Goal: Task Accomplishment & Management: Manage account settings

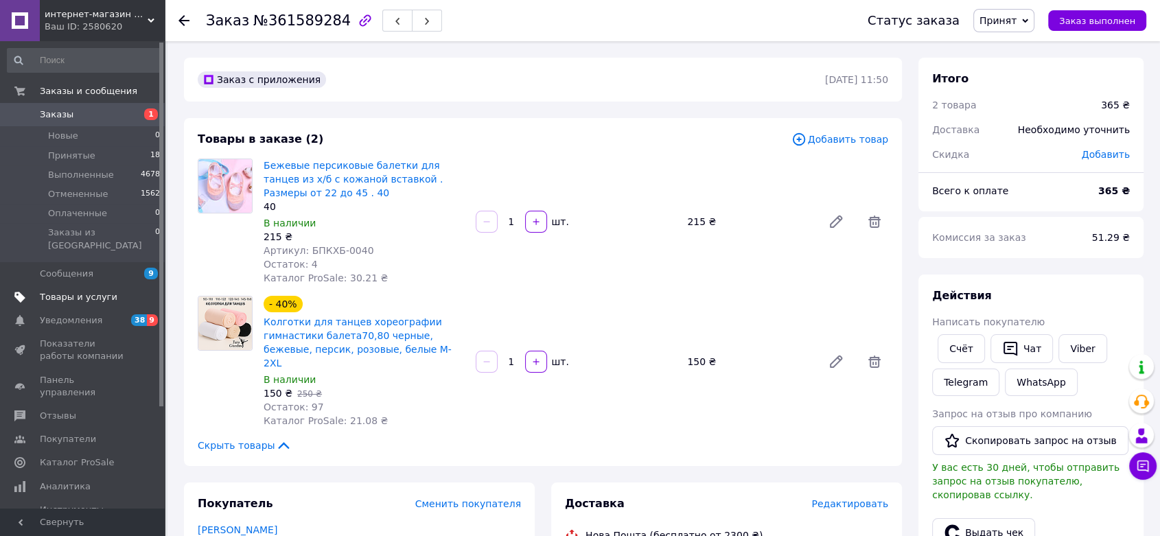
click at [77, 291] on span "Товары и услуги" at bounding box center [79, 297] width 78 height 12
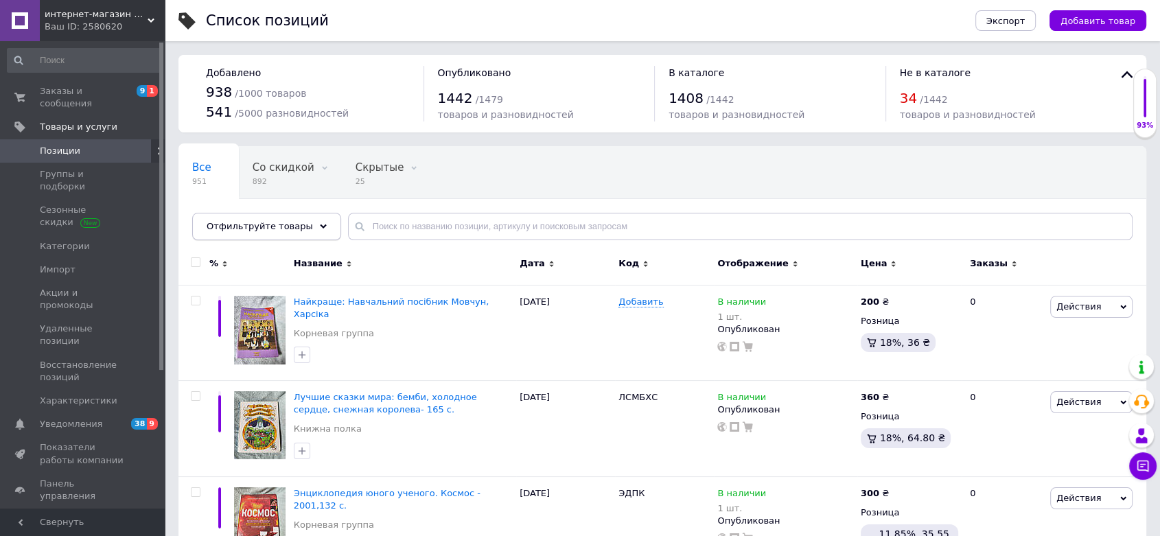
click at [307, 231] on div "Отфильтруйте товары" at bounding box center [266, 226] width 149 height 27
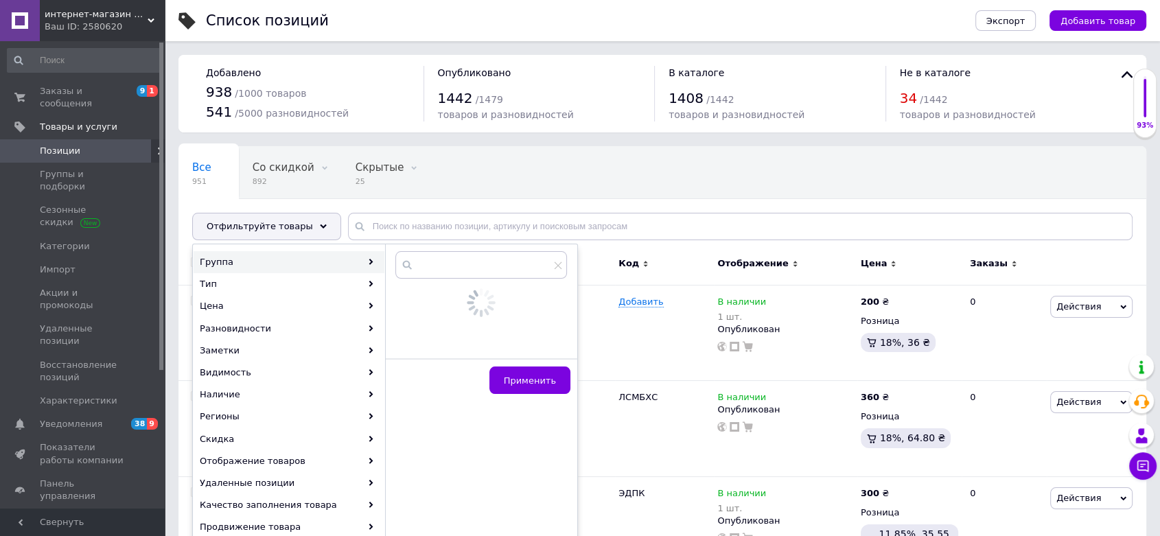
click at [301, 259] on div "Группа" at bounding box center [289, 262] width 191 height 22
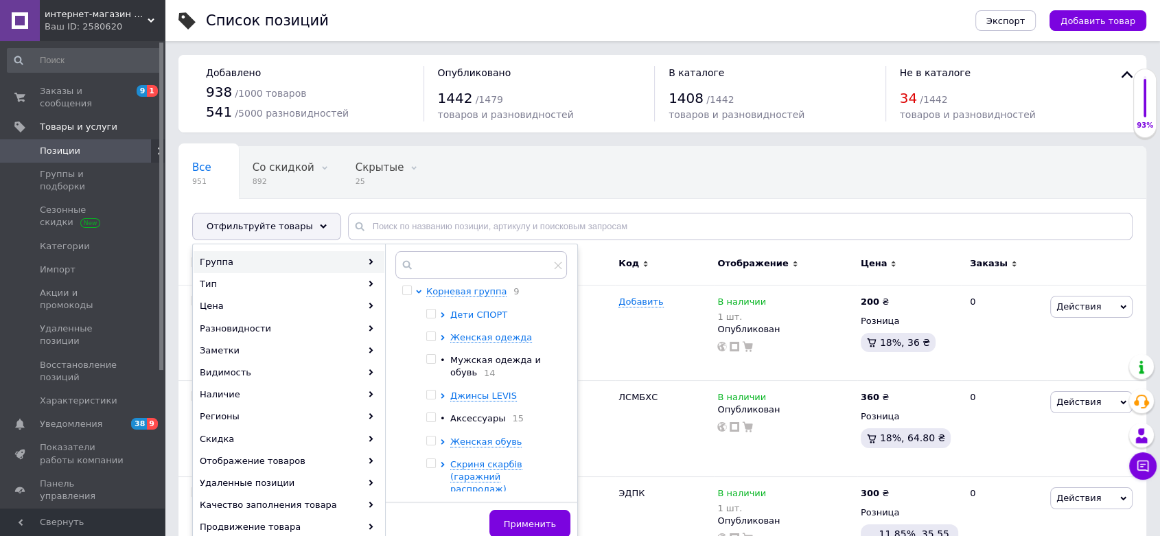
click at [466, 317] on span "Дети СПОРТ" at bounding box center [478, 315] width 57 height 10
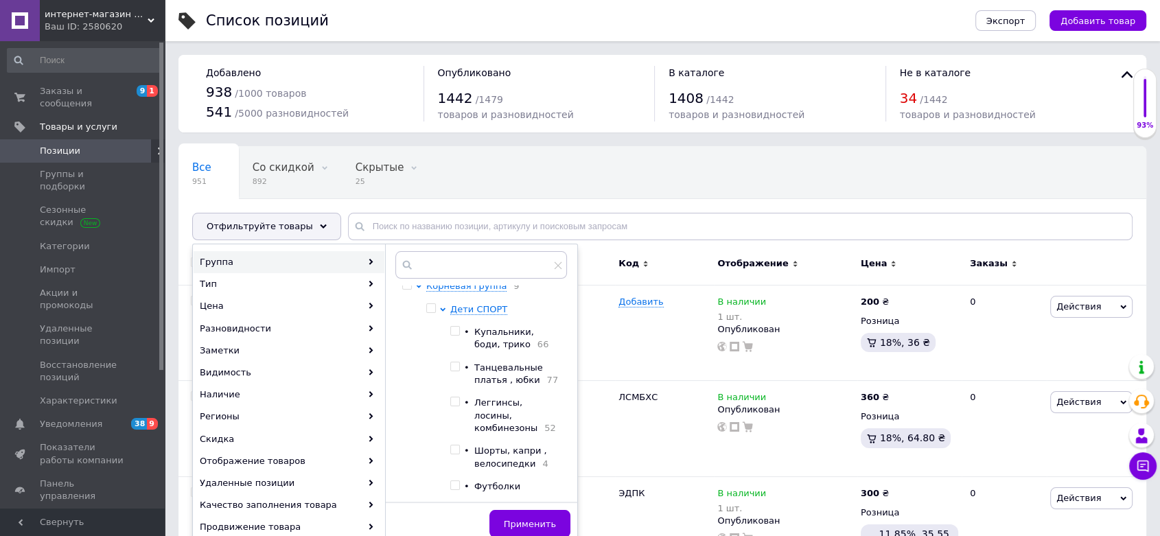
scroll to position [11, 0]
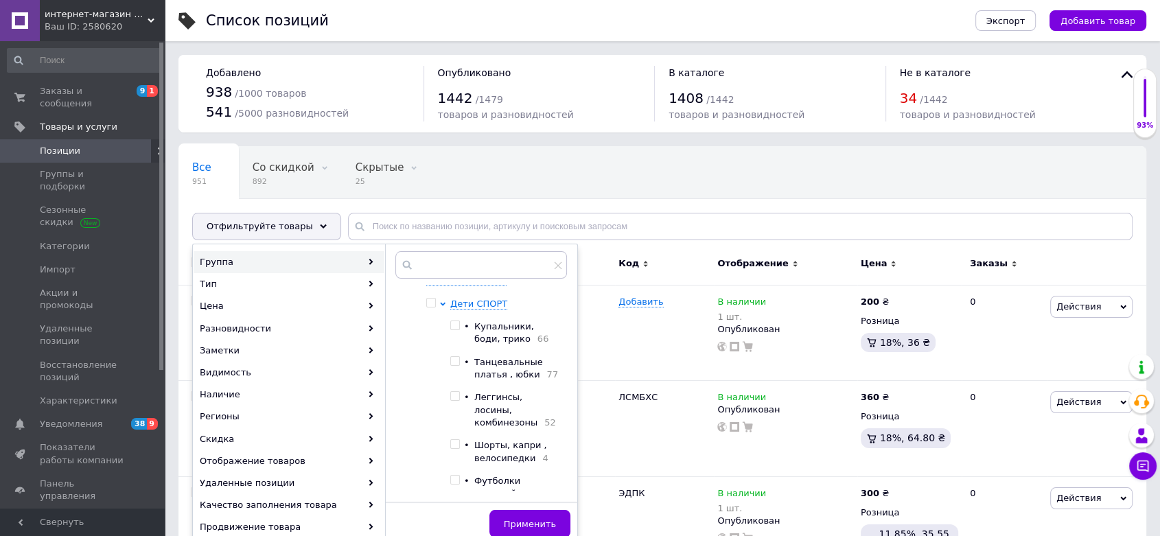
click at [509, 369] on span "Танцевальные платья , юбки" at bounding box center [508, 368] width 69 height 23
checkbox input "true"
click at [523, 522] on span "Применить" at bounding box center [530, 524] width 52 height 10
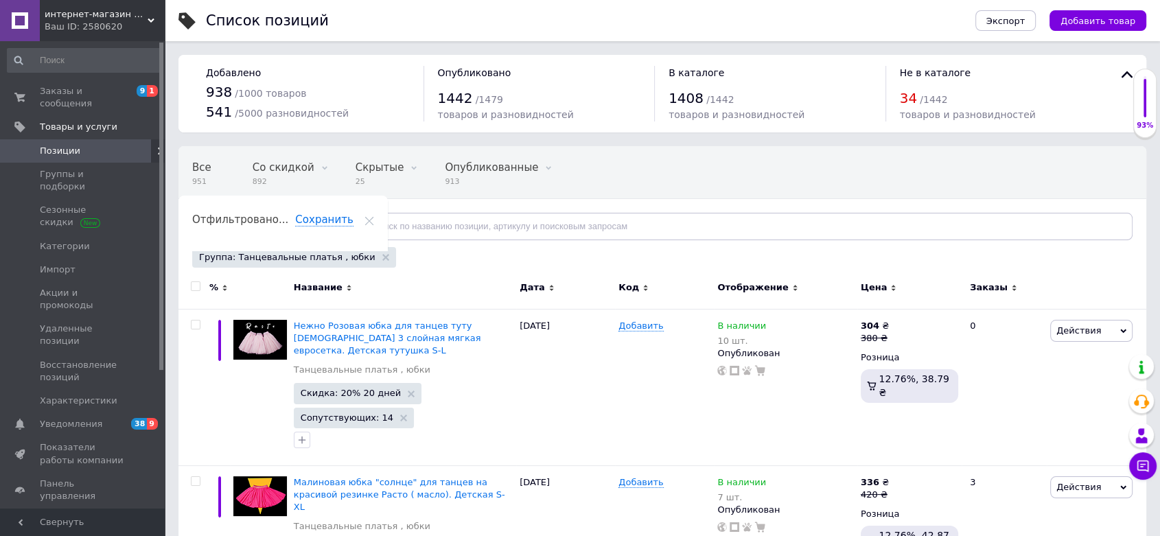
click at [1011, 287] on icon at bounding box center [1014, 288] width 6 height 6
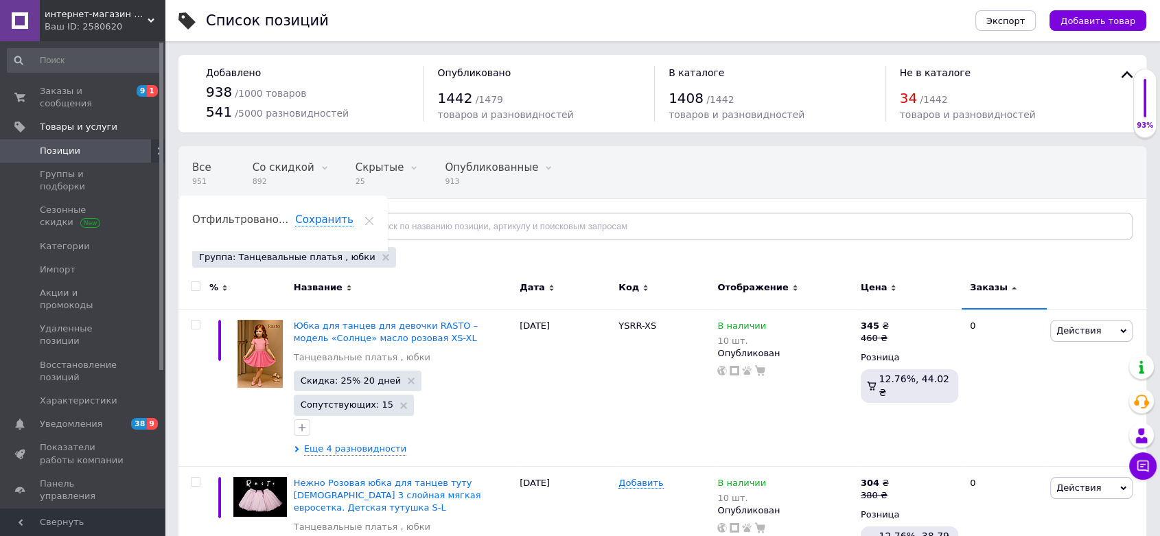
click at [1012, 287] on use at bounding box center [1014, 288] width 5 height 3
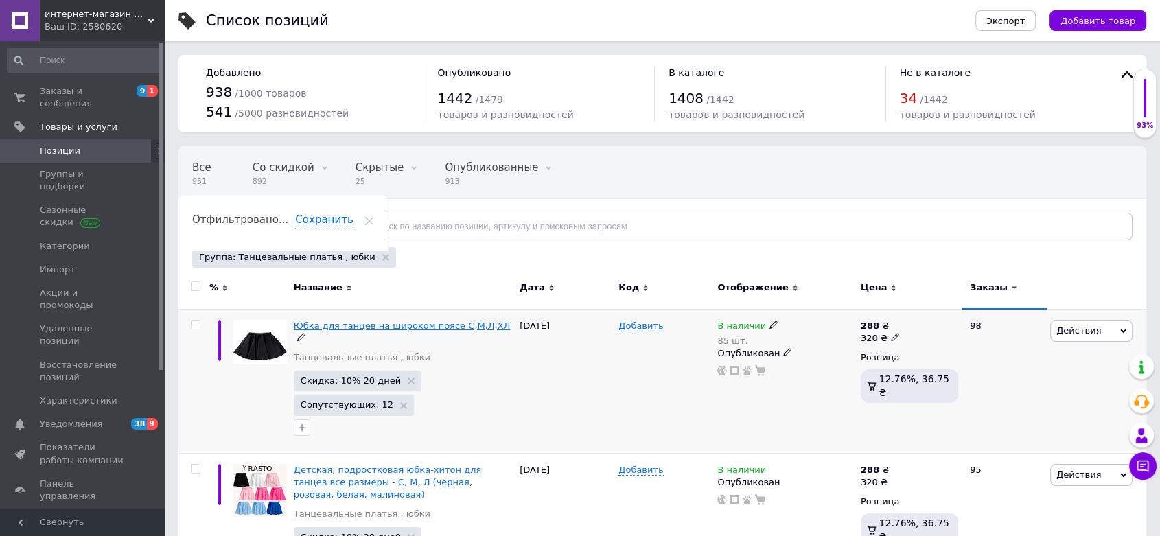
click at [339, 325] on span "Юбка для танцев на широком поясе С,М,Л,ХЛ" at bounding box center [402, 326] width 217 height 10
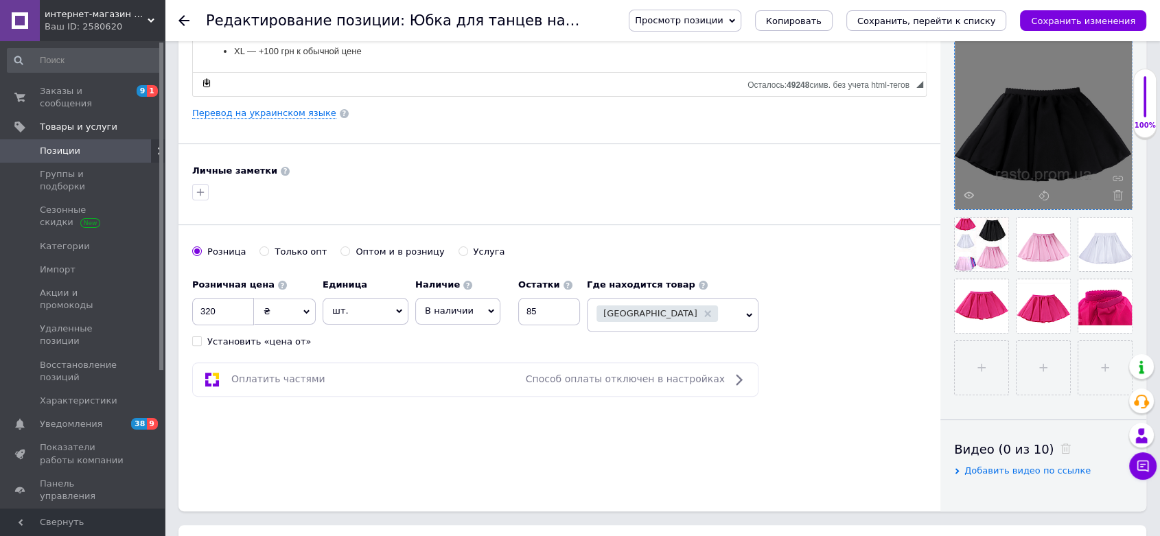
scroll to position [317, 0]
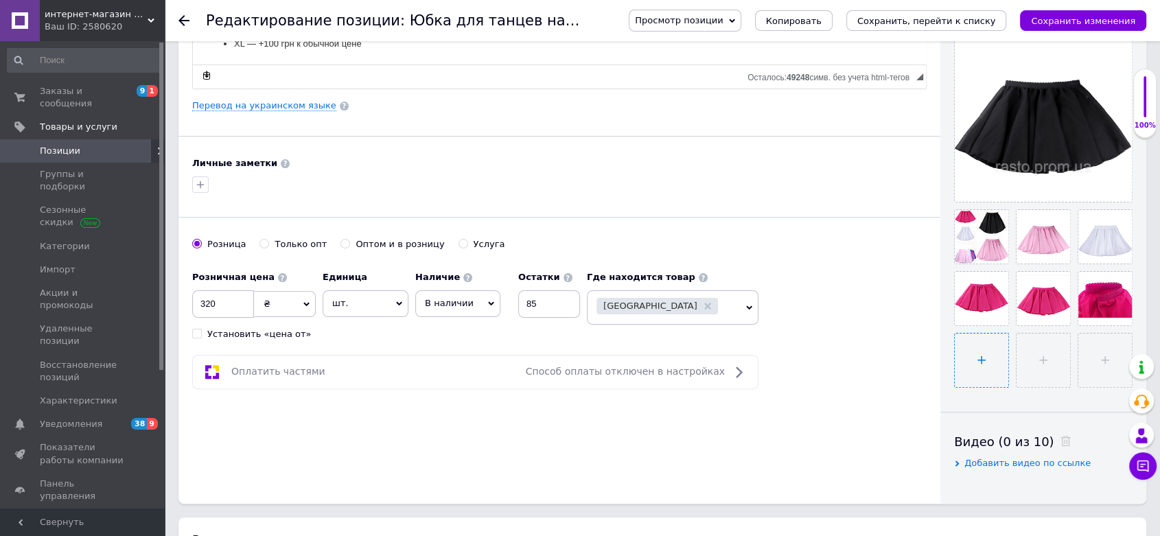
click at [990, 357] on input "file" at bounding box center [982, 361] width 54 height 54
type input "C:\fakepath\79682f22-238e-4637-af63-ba2bd26c723f.png"
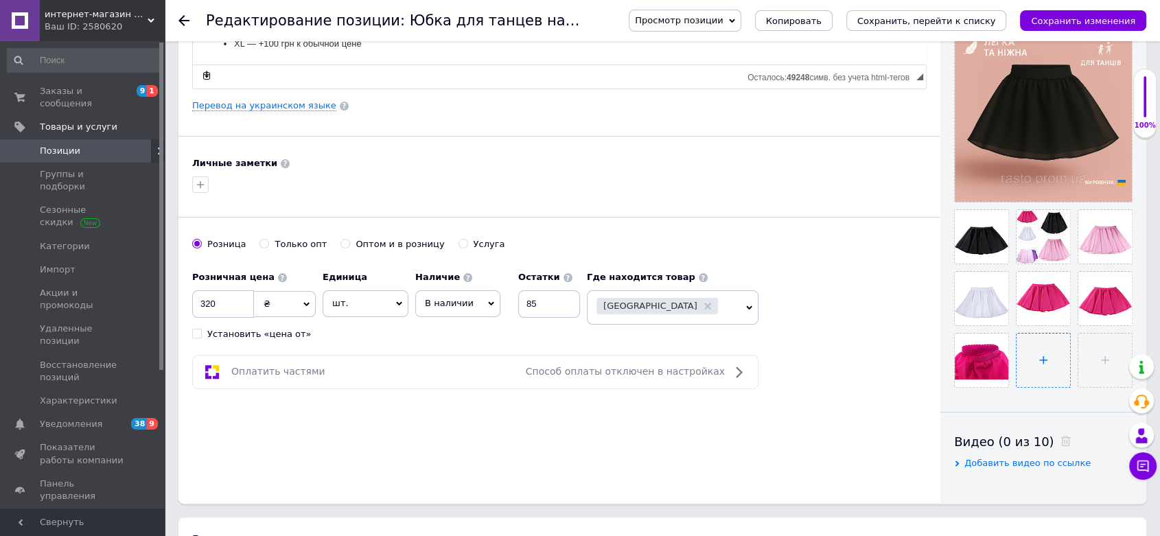
click at [1033, 357] on input "file" at bounding box center [1044, 361] width 54 height 54
type input "C:\fakepath\7ee129ab-abe6-4d71-a083-c6de566401fb.png"
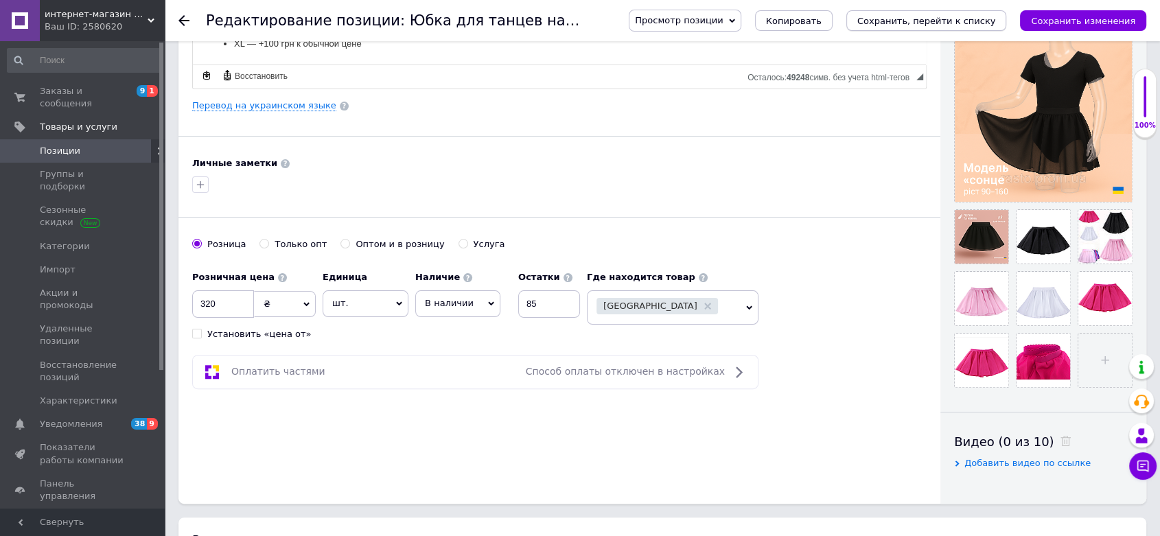
click at [946, 24] on icon "Сохранить, перейти к списку" at bounding box center [927, 21] width 139 height 10
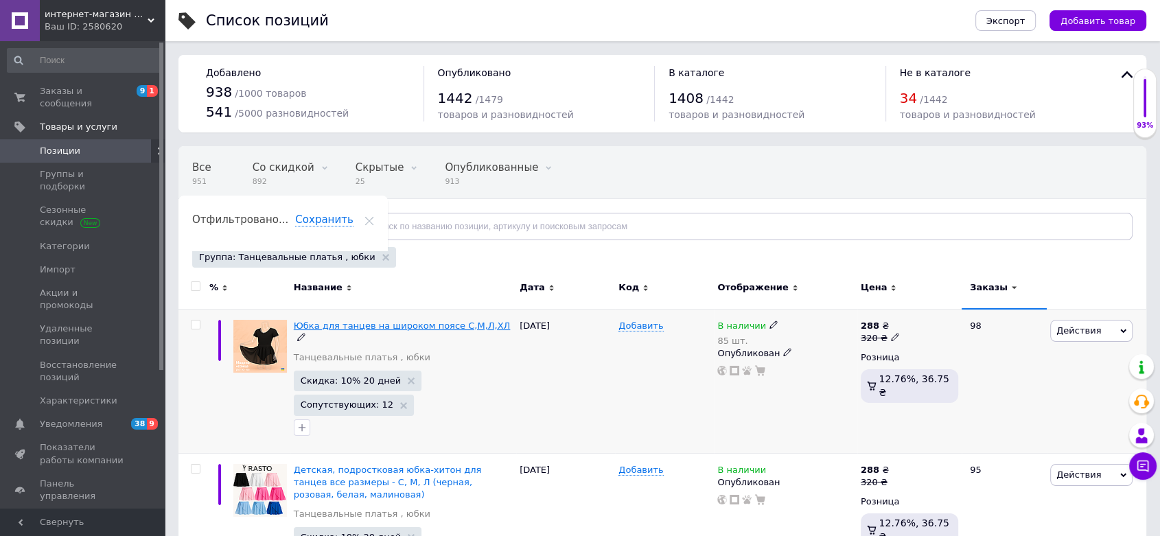
click at [372, 321] on span "Юбка для танцев на широком поясе С,М,Л,ХЛ" at bounding box center [402, 326] width 217 height 10
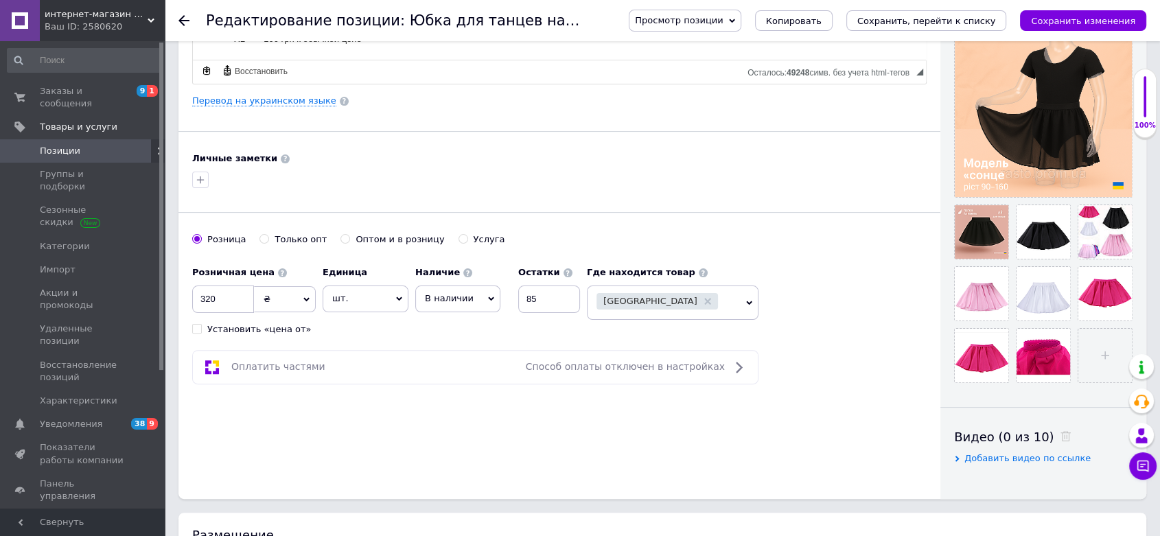
scroll to position [335, 0]
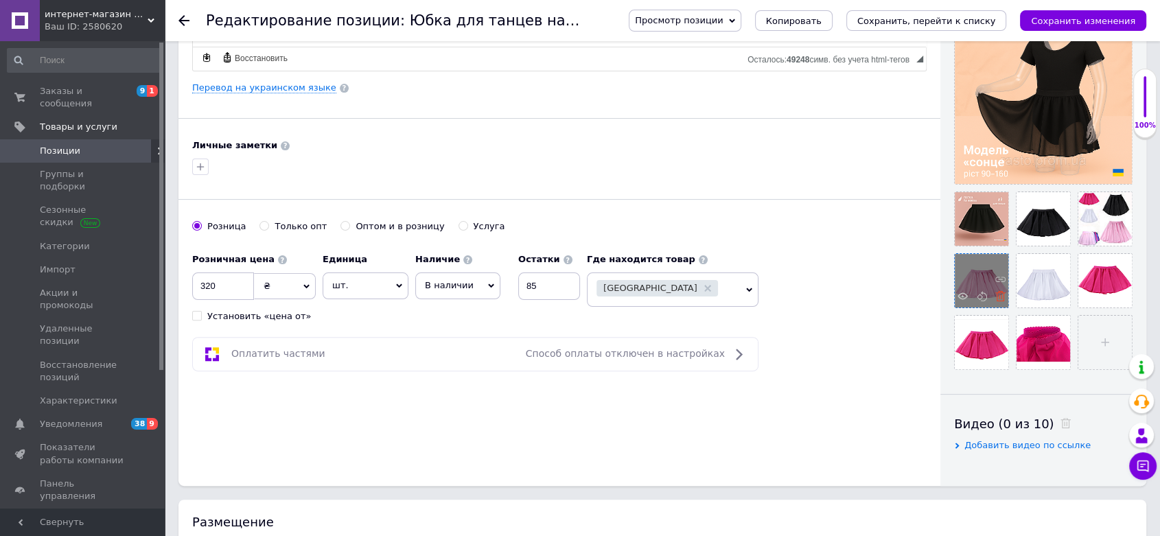
click at [1000, 294] on icon at bounding box center [1001, 296] width 10 height 10
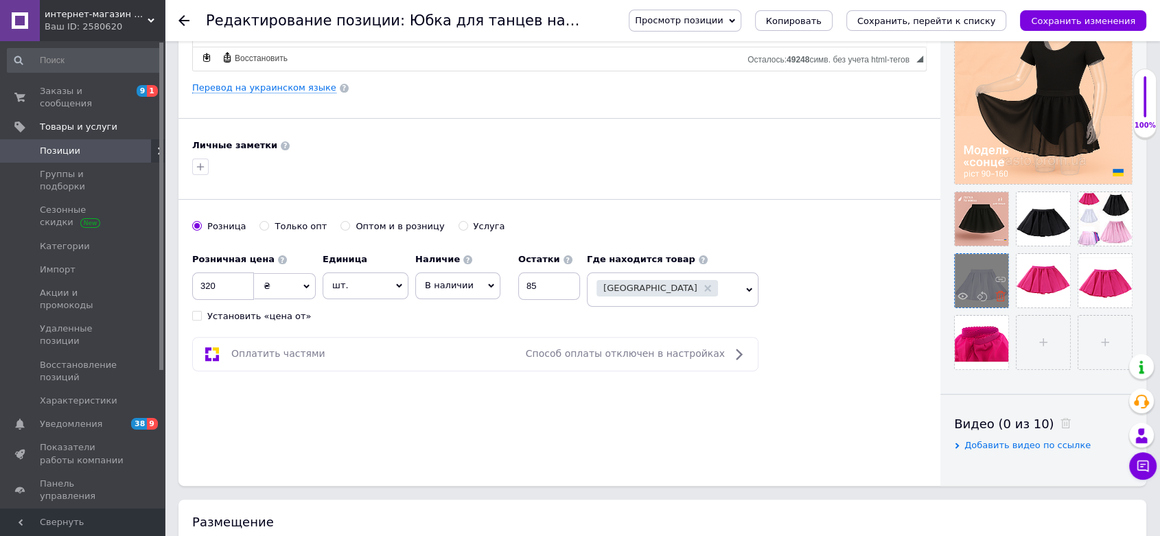
click at [1000, 294] on icon at bounding box center [1001, 296] width 10 height 10
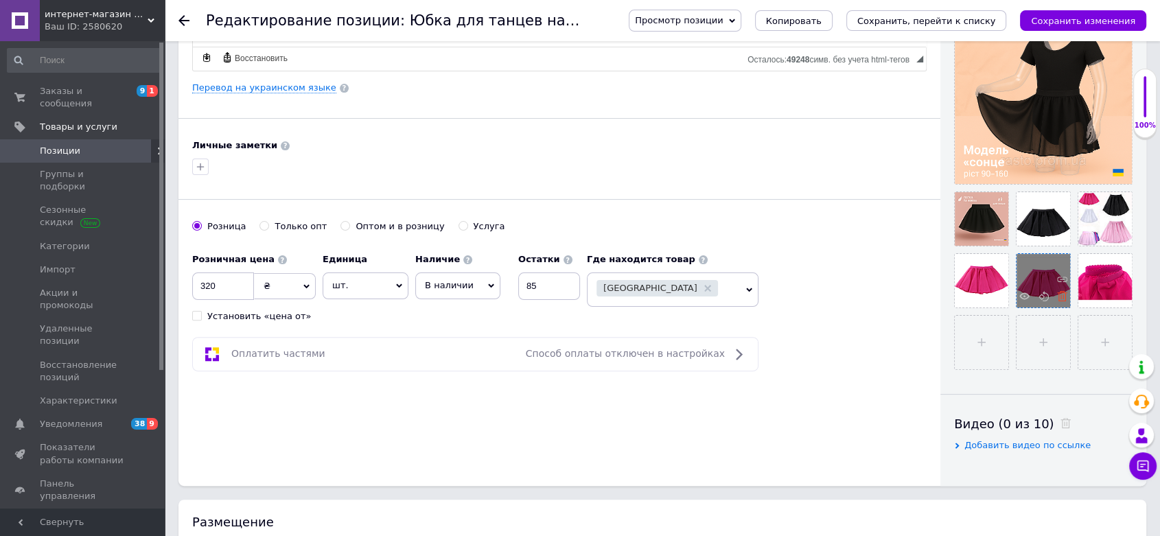
click at [1064, 298] on icon at bounding box center [1062, 296] width 10 height 10
click at [1064, 299] on icon at bounding box center [1062, 296] width 10 height 10
click at [1038, 282] on input "file" at bounding box center [1044, 281] width 54 height 54
type input "C:\fakepath\ad145df8-1df4-4215-84ee-033e40384919.png"
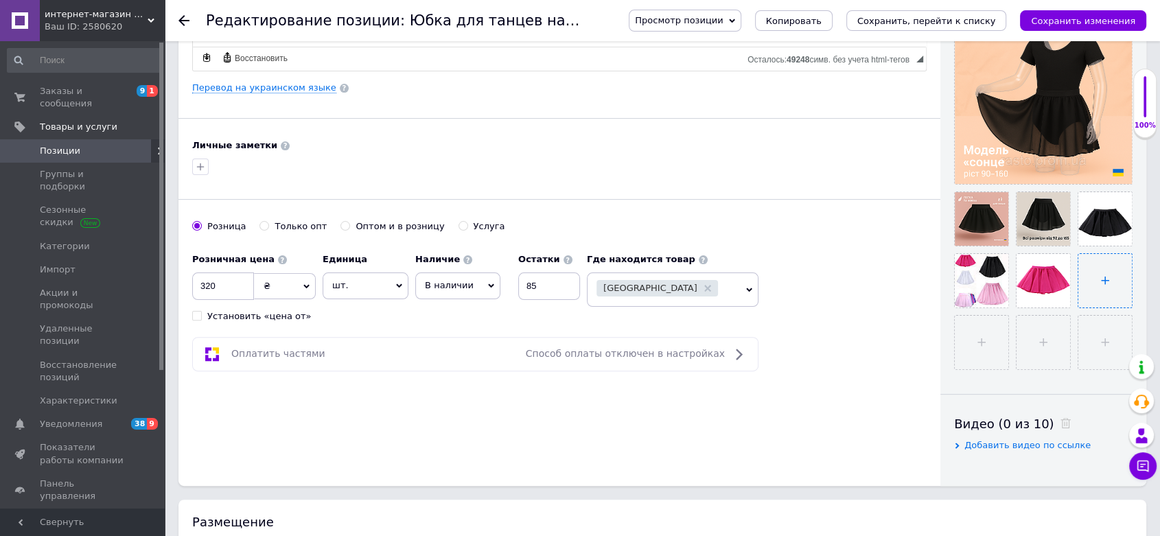
click at [1095, 281] on input "file" at bounding box center [1106, 281] width 54 height 54
click at [967, 21] on icon "Сохранить, перейти к списку" at bounding box center [927, 21] width 139 height 10
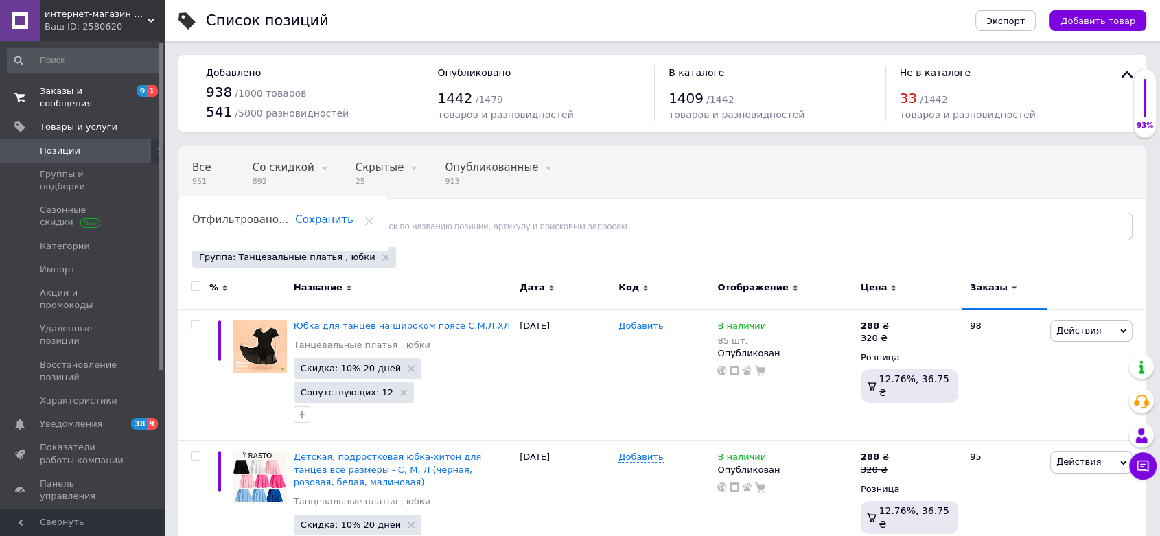
click at [95, 90] on span "Заказы и сообщения" at bounding box center [83, 97] width 87 height 25
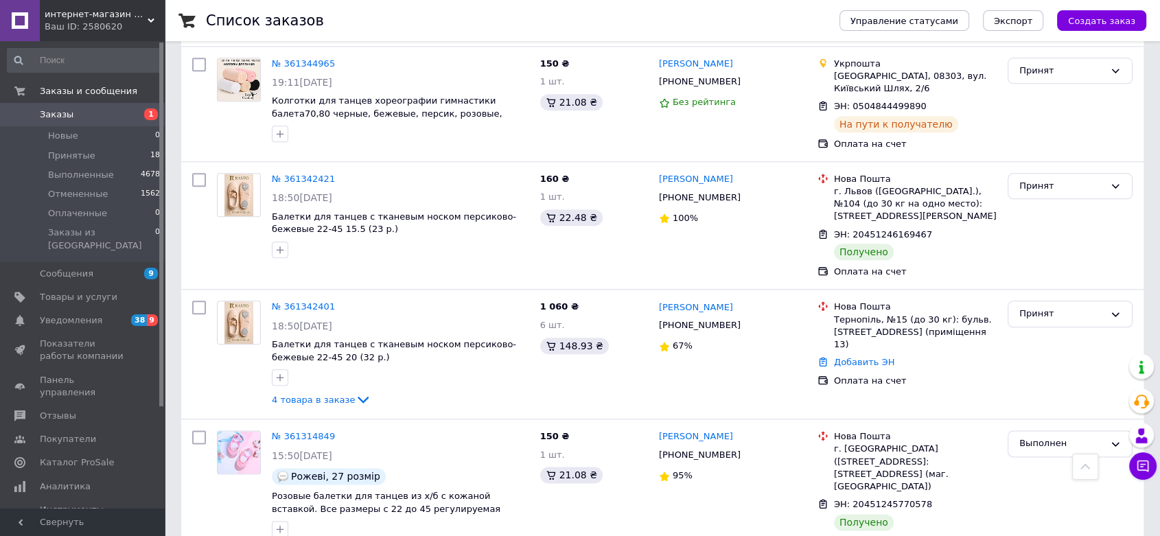
scroll to position [1565, 0]
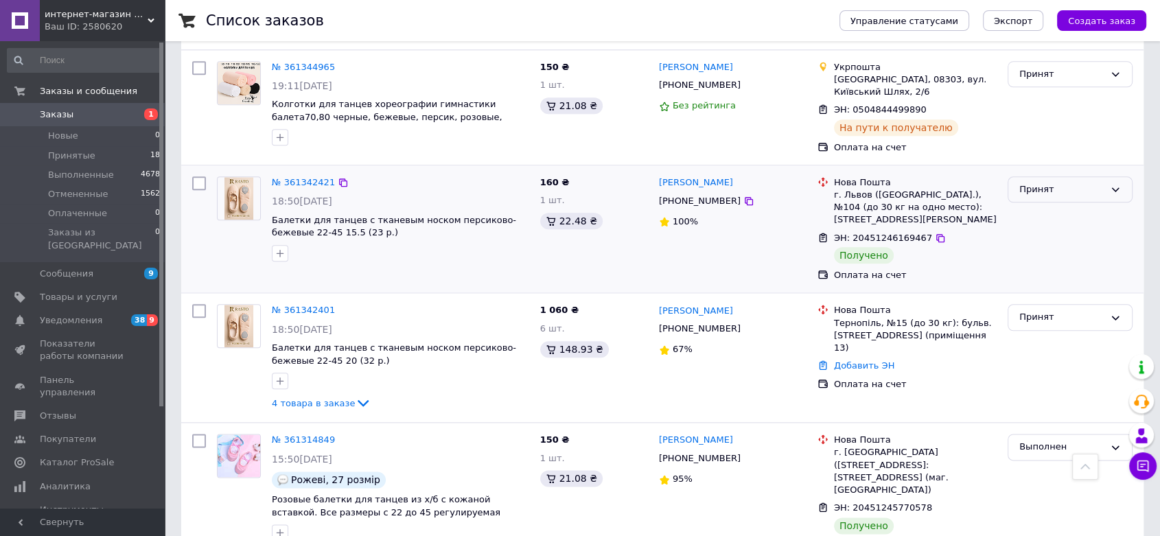
click at [1046, 183] on div "Принят" at bounding box center [1062, 190] width 85 height 14
click at [1044, 205] on li "Выполнен" at bounding box center [1071, 217] width 124 height 25
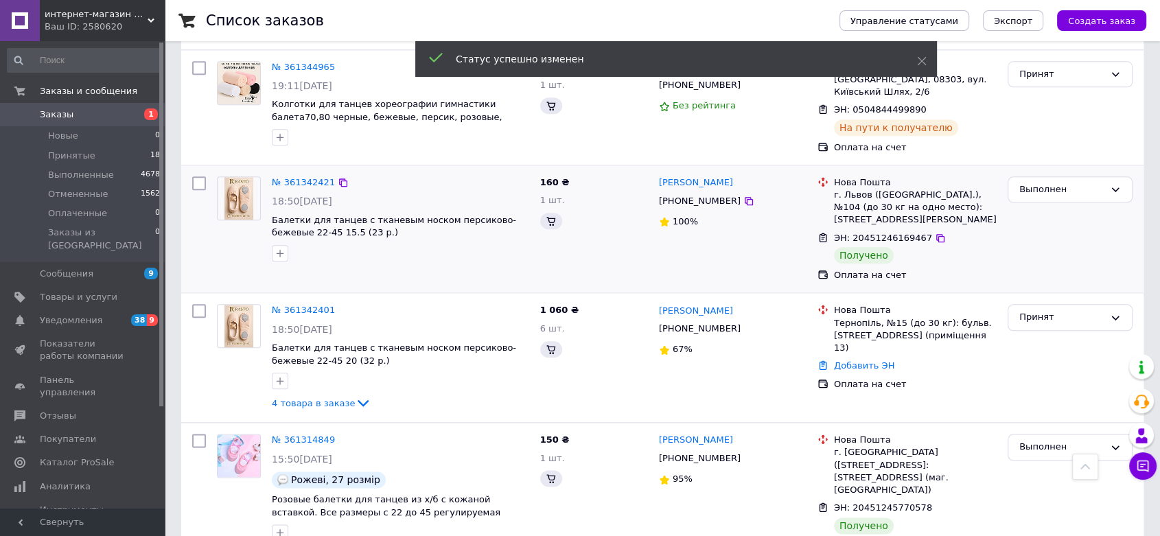
scroll to position [0, 0]
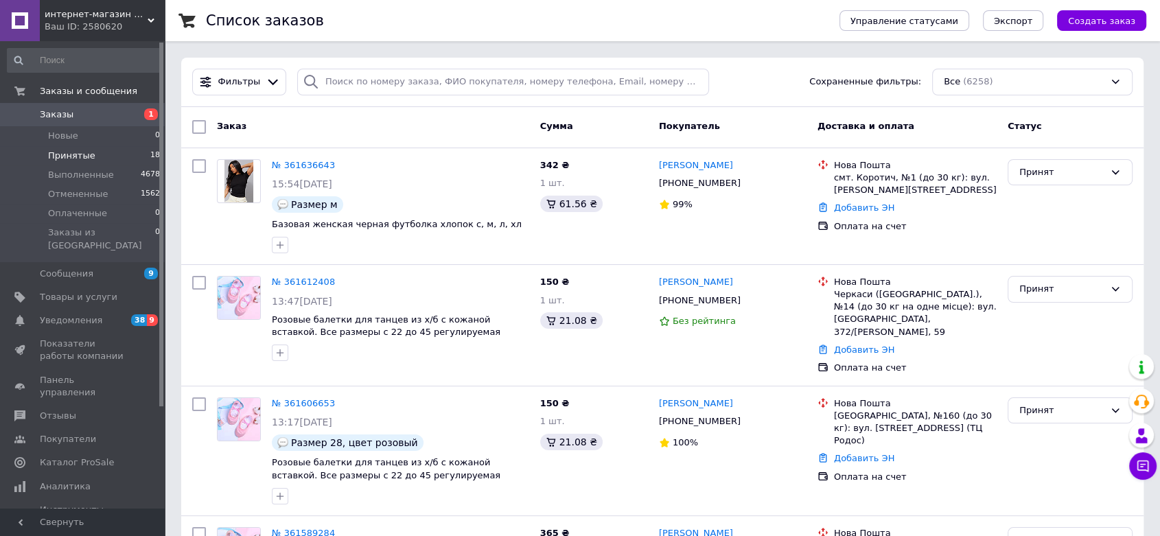
click at [85, 152] on span "Принятые" at bounding box center [71, 156] width 47 height 12
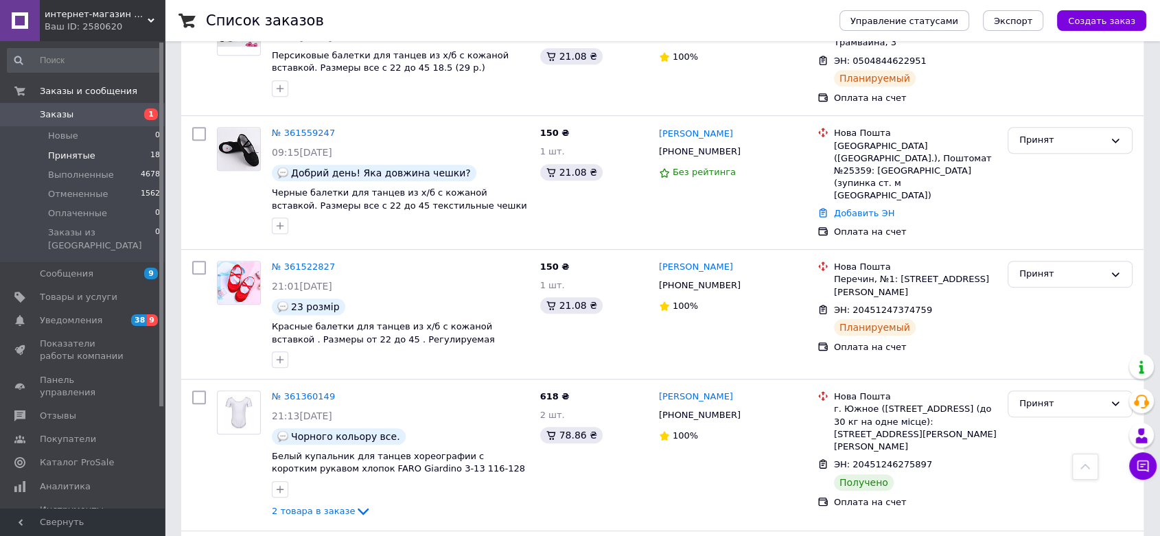
scroll to position [792, 0]
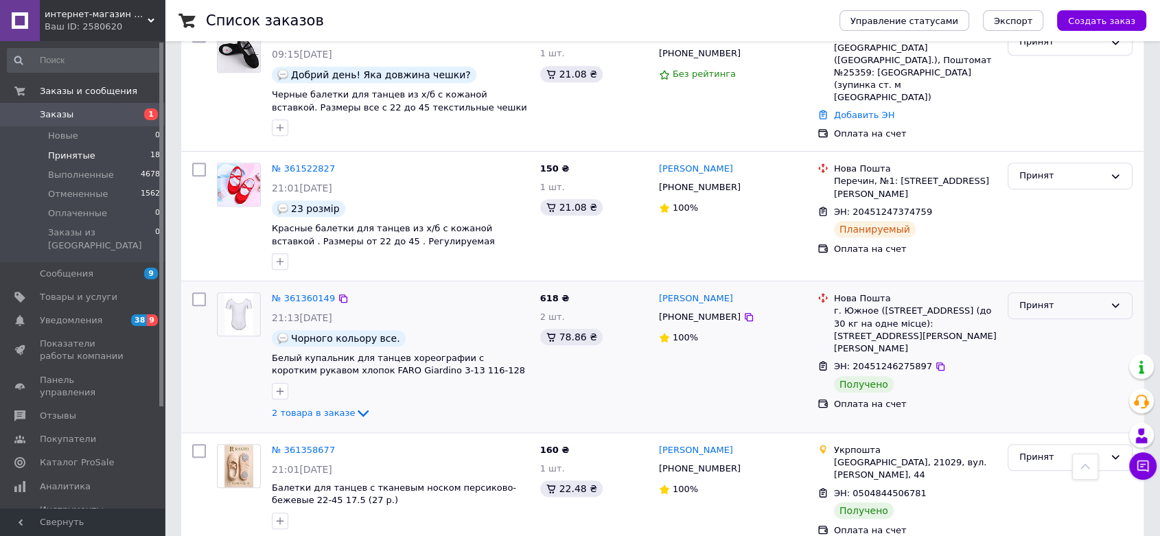
click at [1049, 299] on div "Принят" at bounding box center [1062, 306] width 85 height 14
click at [1042, 322] on li "Выполнен" at bounding box center [1071, 334] width 124 height 25
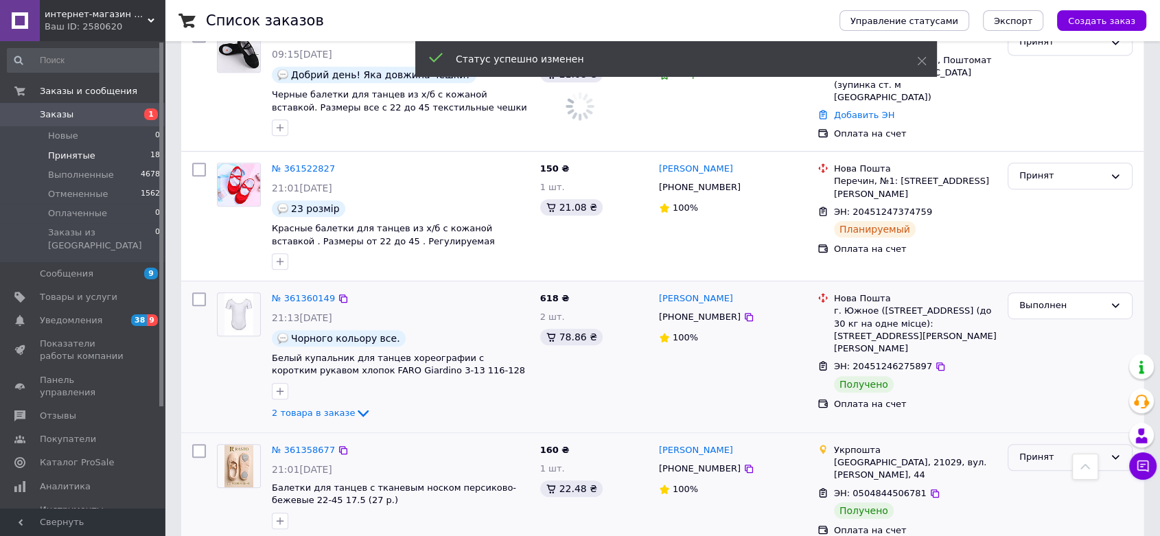
click at [1038, 450] on div "Принят" at bounding box center [1062, 457] width 85 height 14
click at [1033, 474] on li "Выполнен" at bounding box center [1071, 486] width 124 height 25
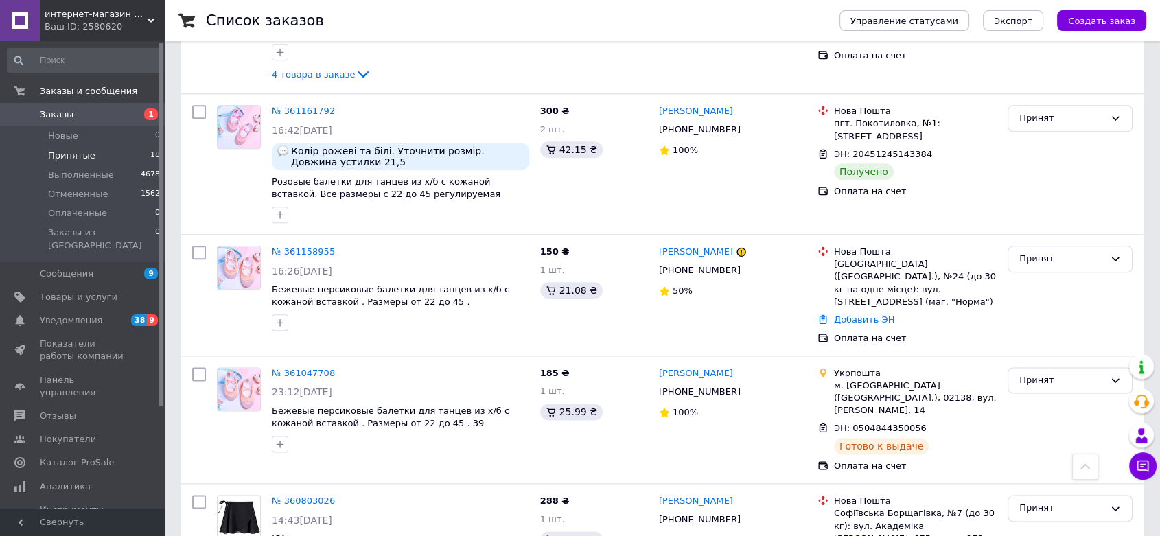
scroll to position [1594, 0]
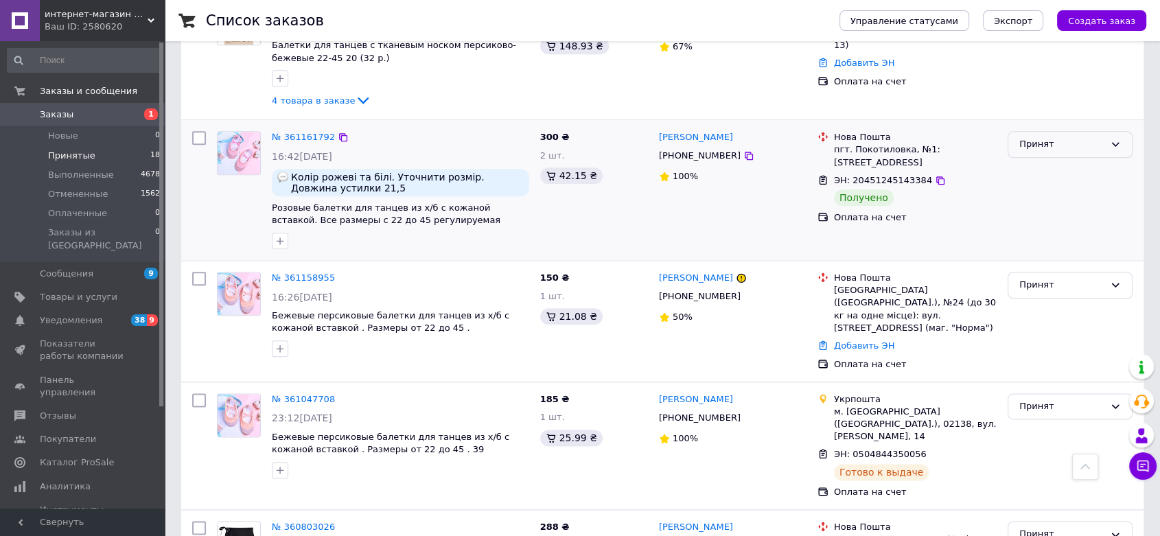
click at [1027, 137] on div "Принят" at bounding box center [1062, 144] width 85 height 14
click at [1035, 161] on li "Выполнен" at bounding box center [1071, 173] width 124 height 25
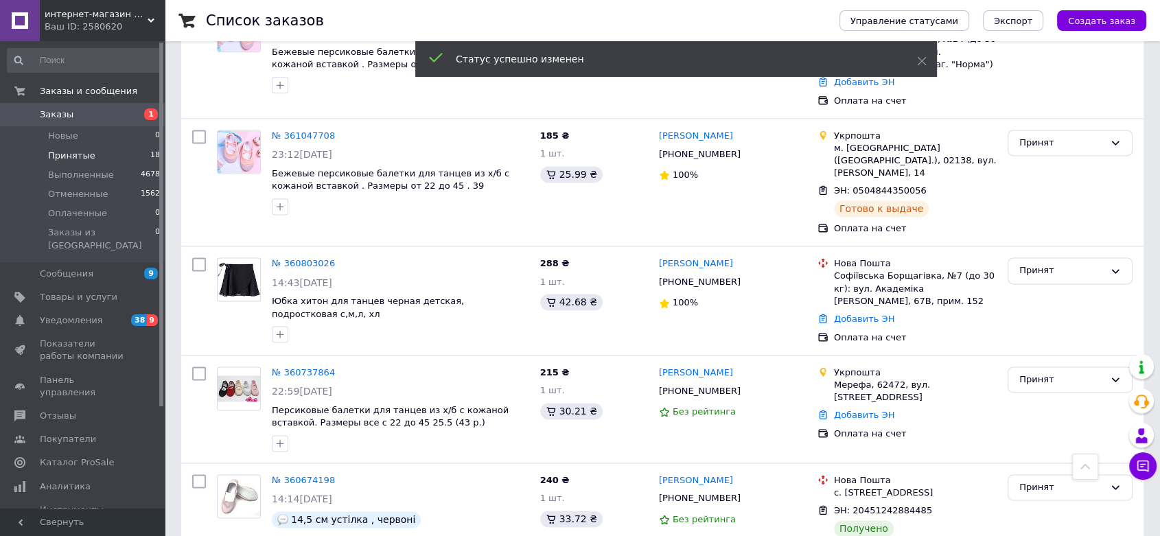
scroll to position [1870, 0]
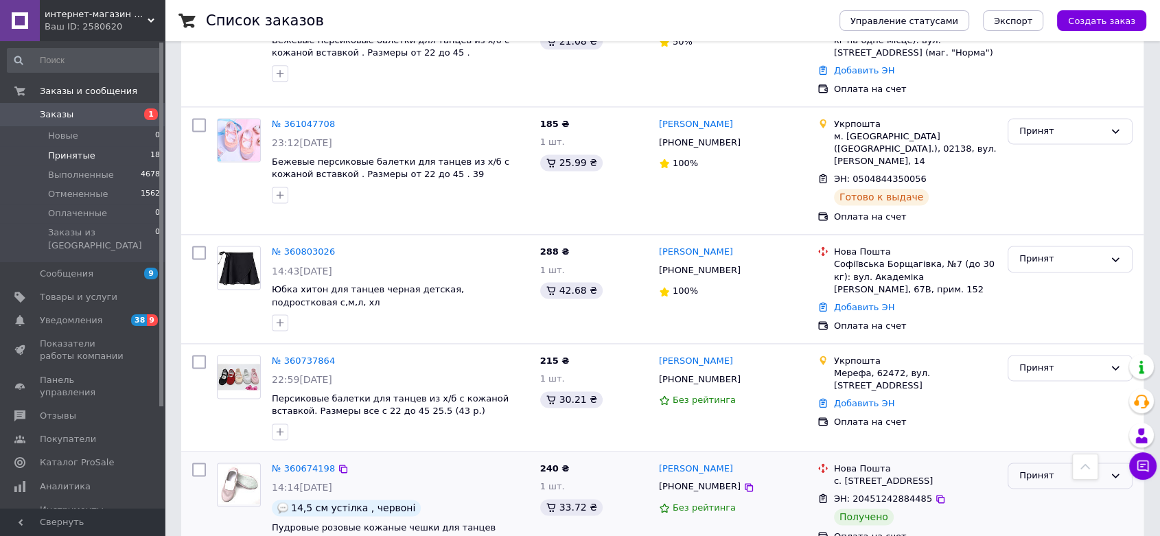
click at [1046, 469] on div "Принят" at bounding box center [1062, 476] width 85 height 14
click at [1039, 492] on li "Выполнен" at bounding box center [1071, 504] width 124 height 25
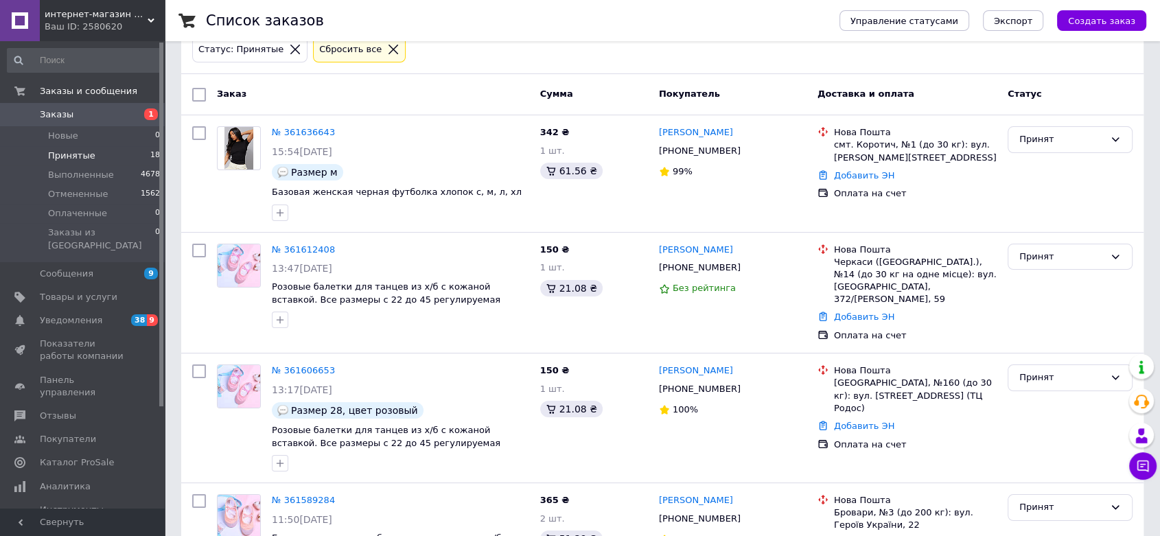
scroll to position [0, 0]
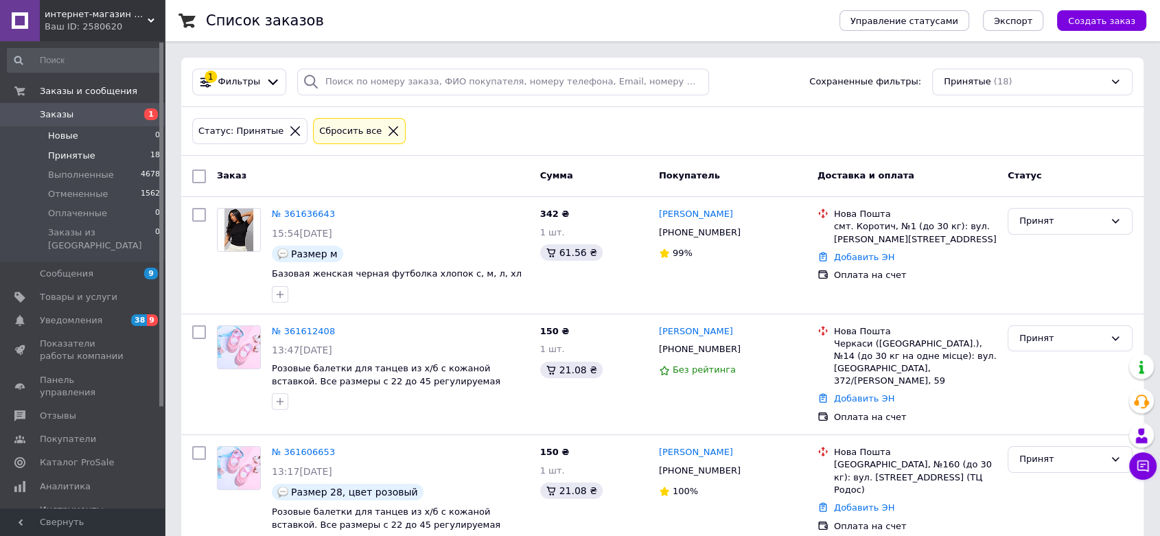
click at [84, 136] on li "Новые 0" at bounding box center [84, 135] width 168 height 19
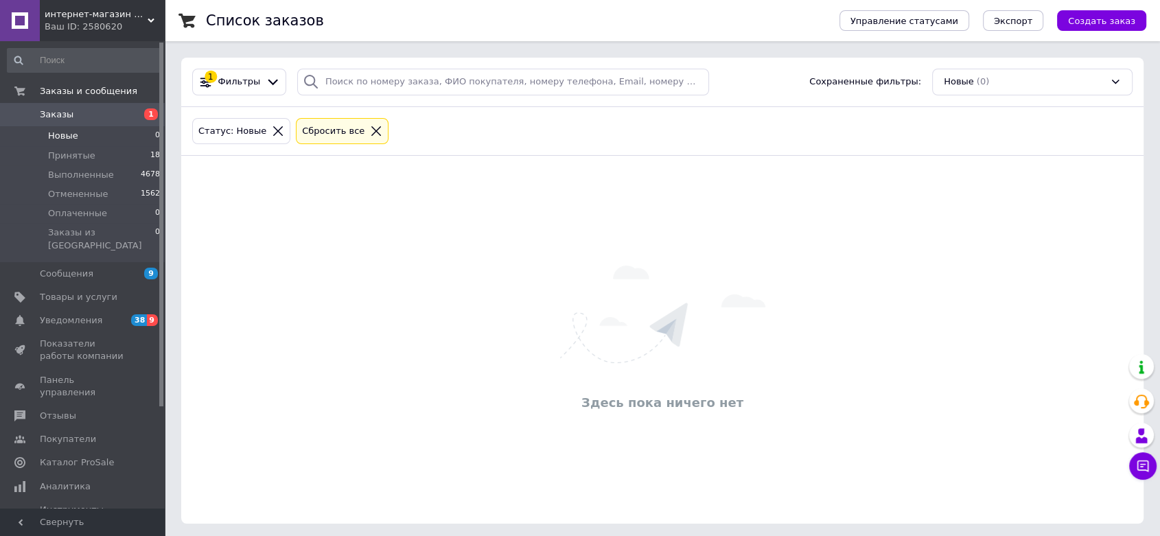
click at [370, 134] on icon at bounding box center [376, 131] width 12 height 12
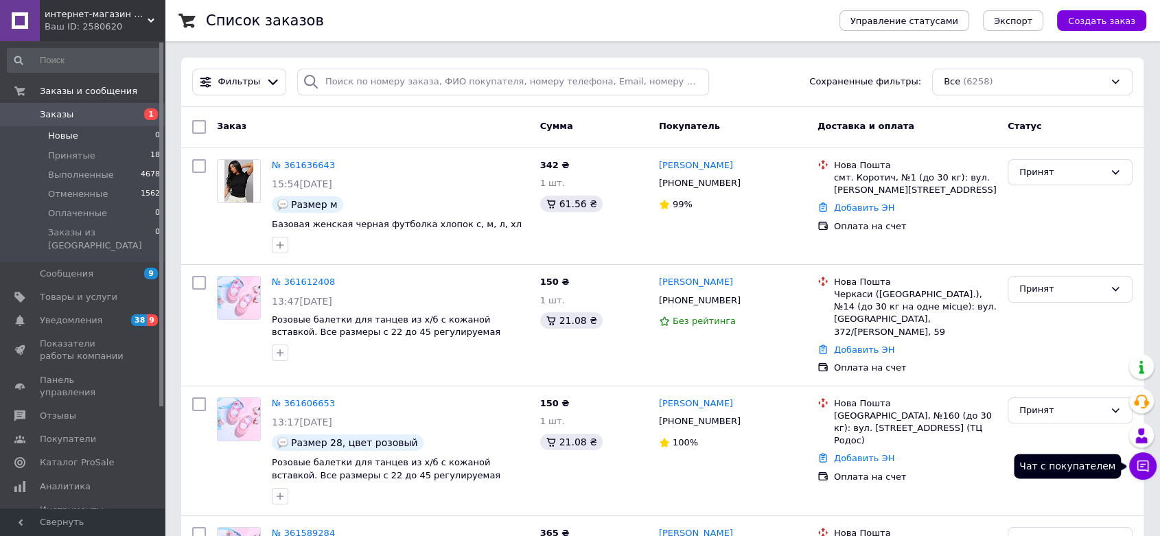
click at [1138, 465] on icon at bounding box center [1144, 467] width 12 height 12
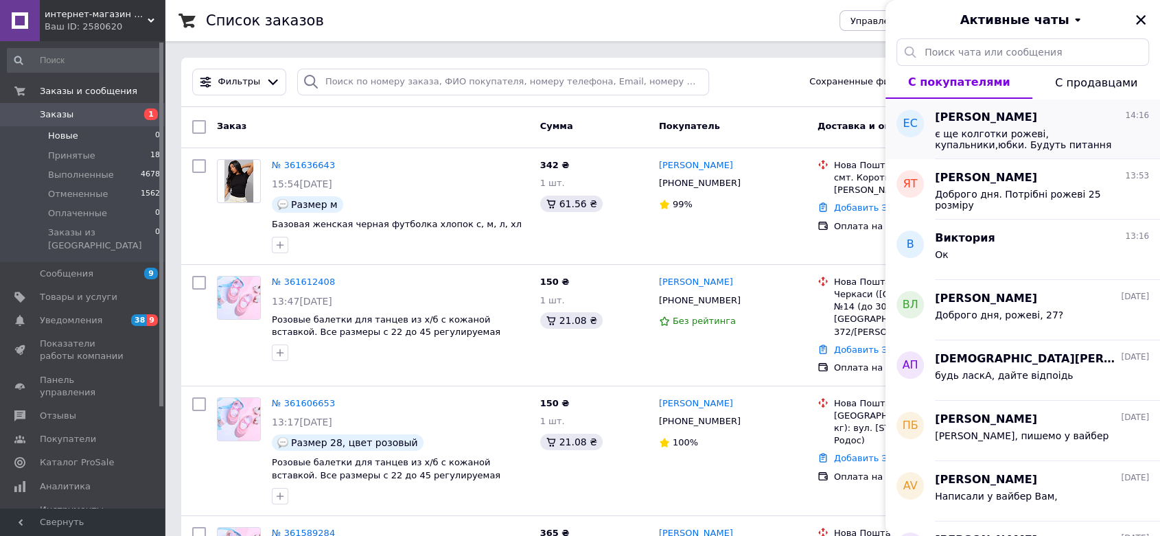
click at [1043, 143] on span "є ще колготки рожеві, купальники,юбки. Будуть питання пишіть вайбер/телегам [PH…" at bounding box center [1032, 139] width 195 height 22
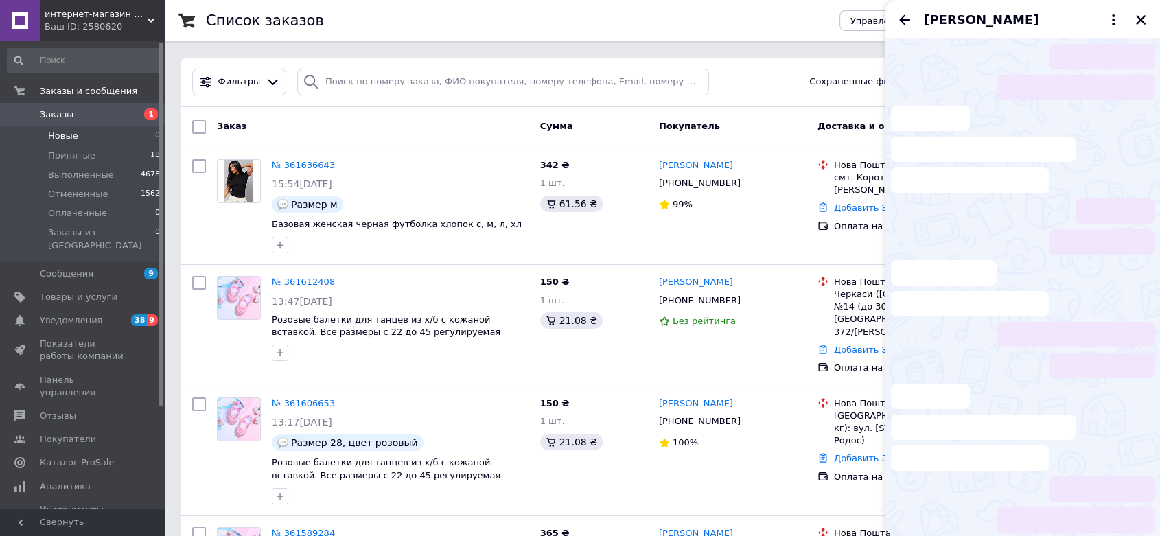
scroll to position [110, 0]
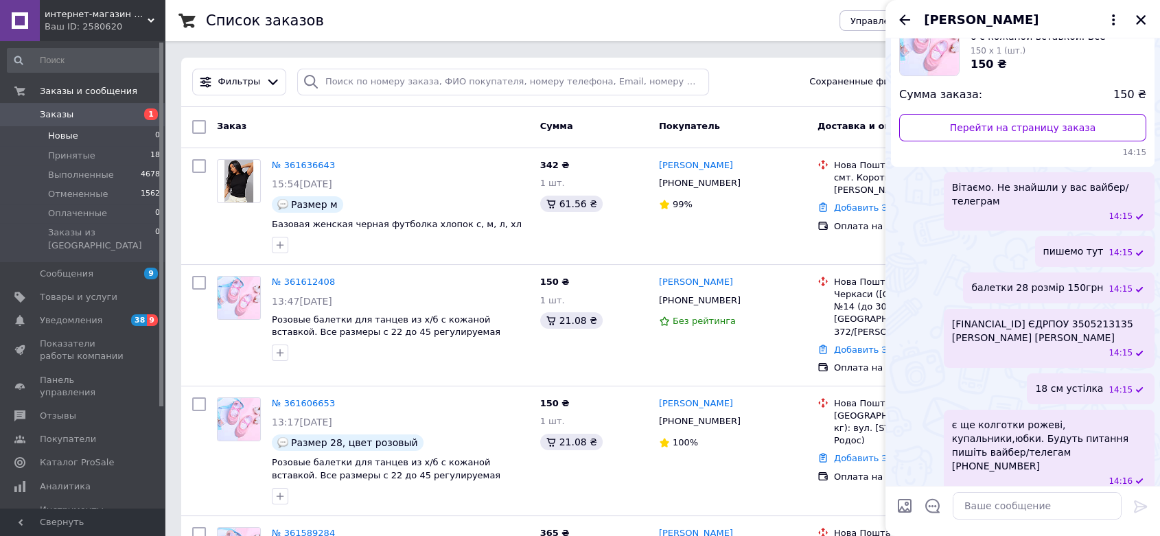
click at [68, 132] on span "Новые" at bounding box center [63, 136] width 30 height 12
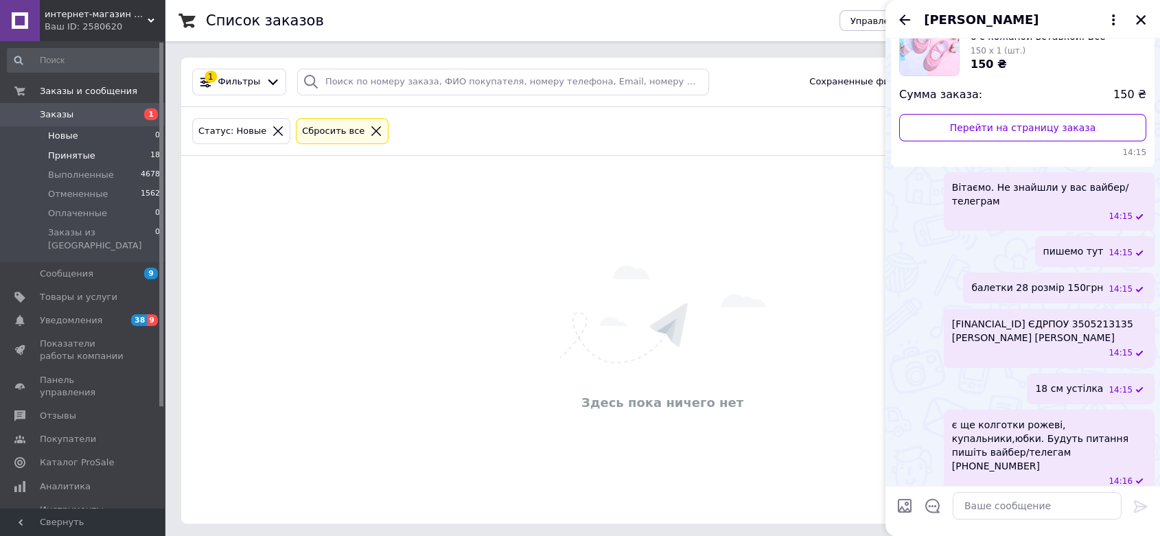
click at [75, 156] on span "Принятые" at bounding box center [71, 156] width 47 height 12
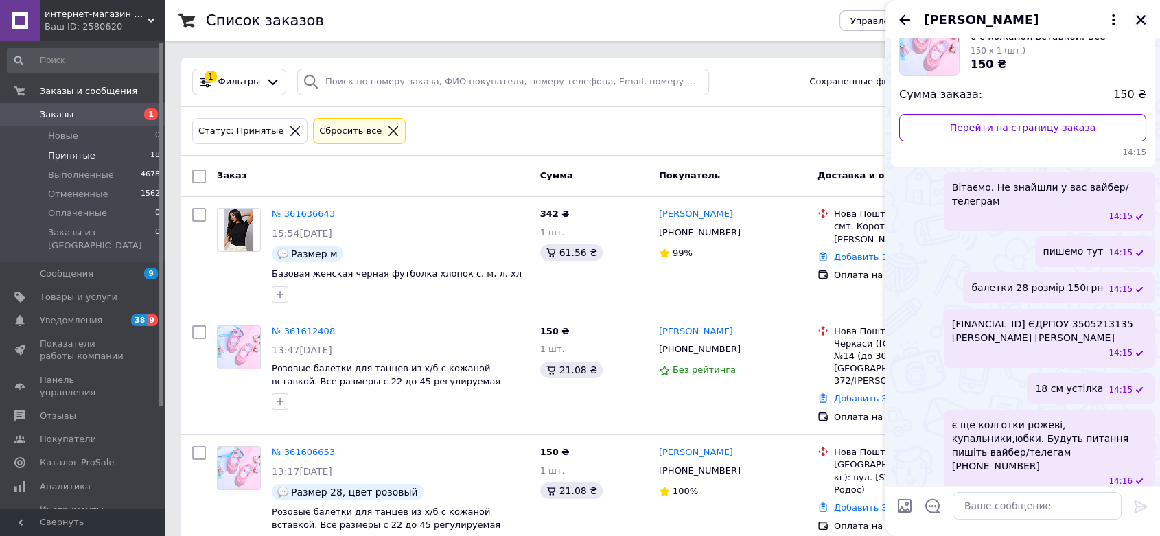
click at [1137, 14] on icon "Закрыть" at bounding box center [1141, 20] width 12 height 12
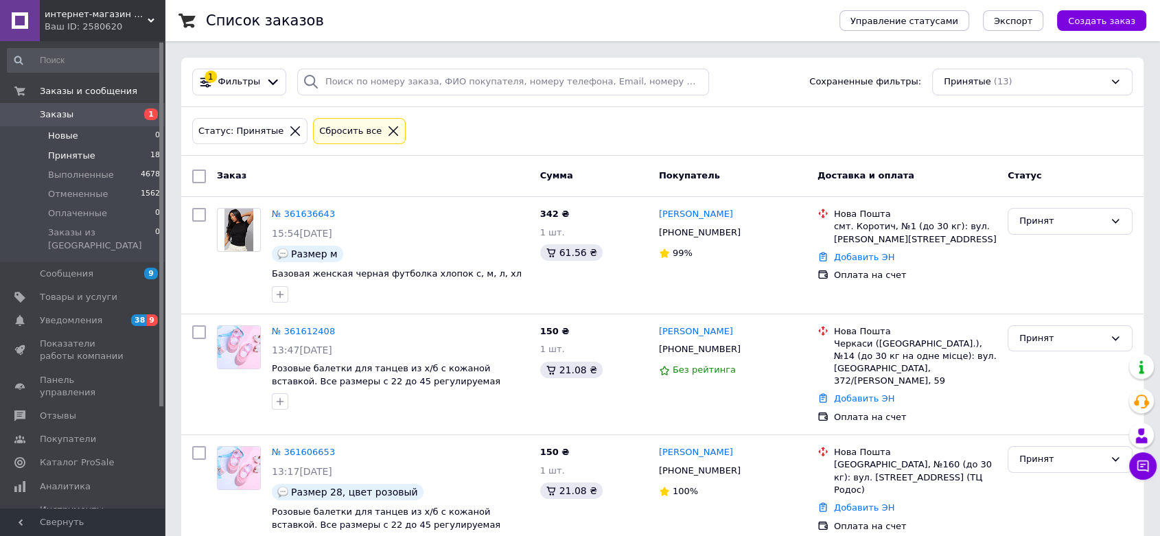
click at [68, 136] on span "Новые" at bounding box center [63, 136] width 30 height 12
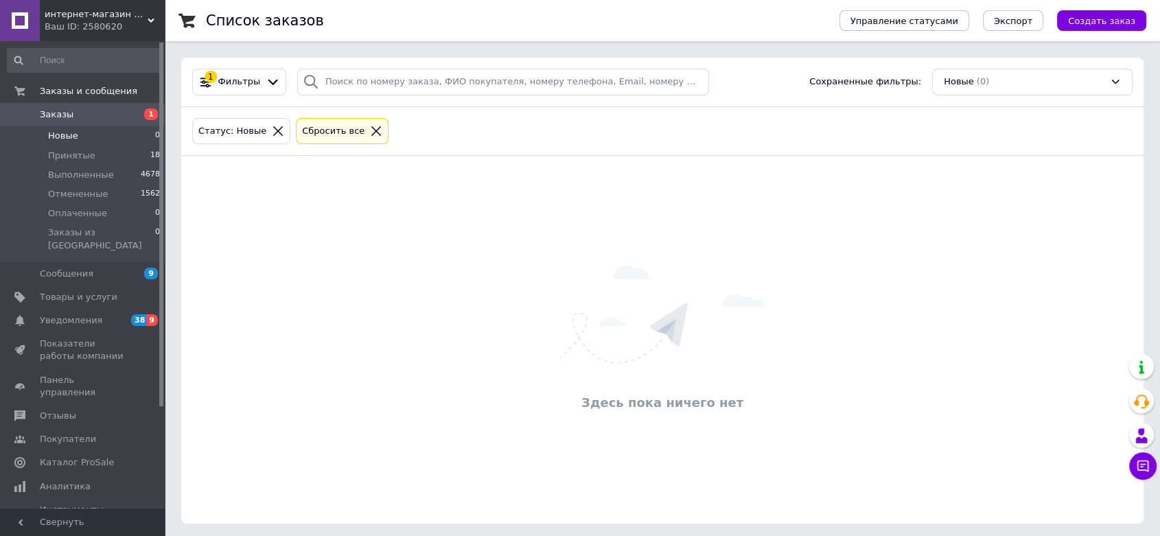
click at [370, 125] on icon at bounding box center [376, 131] width 12 height 12
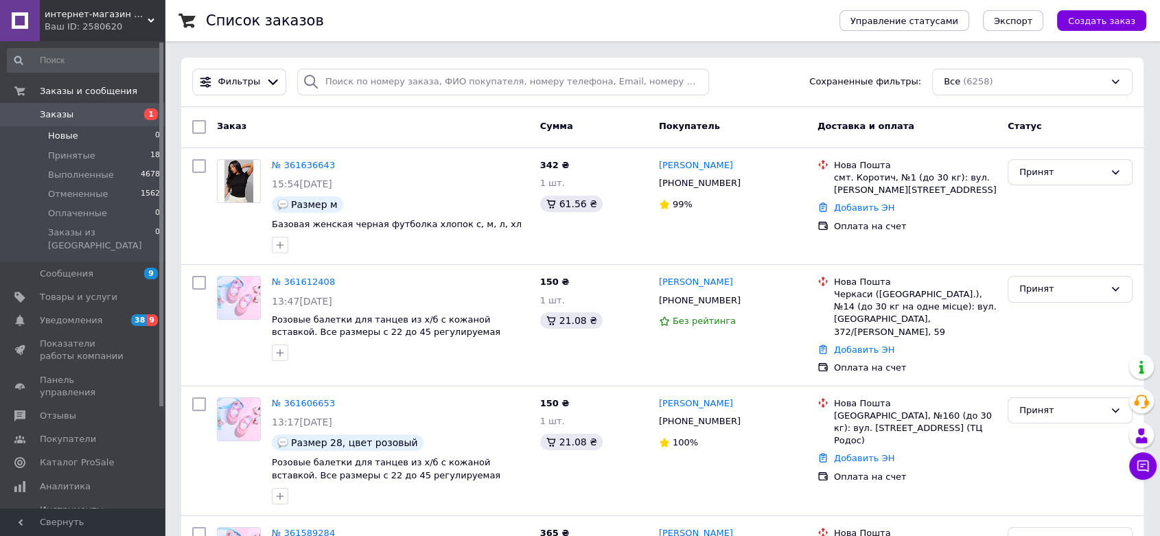
click at [67, 139] on span "Новые" at bounding box center [63, 136] width 30 height 12
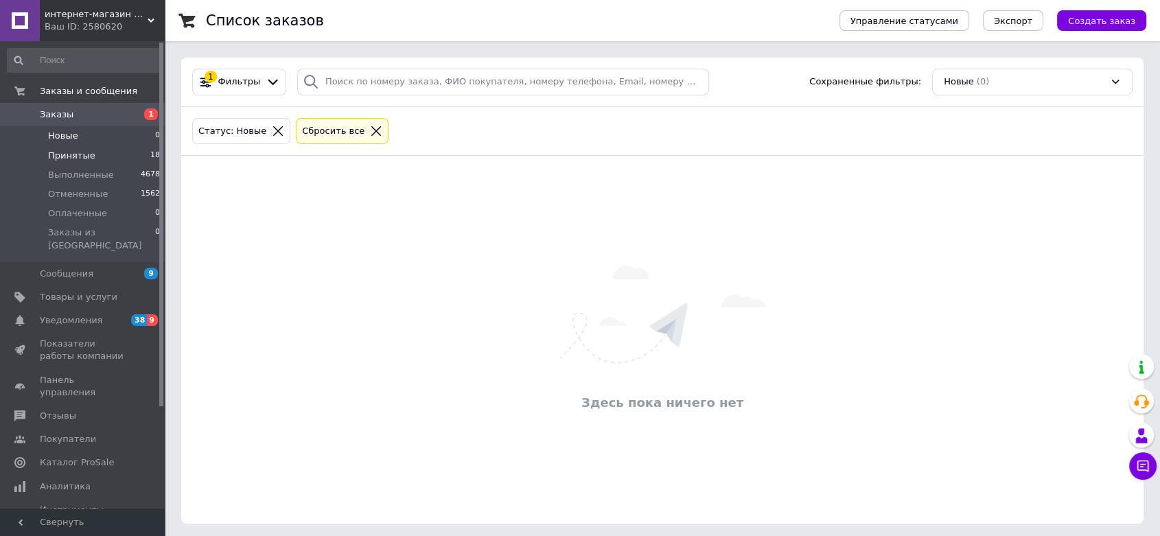
click at [70, 155] on span "Принятые" at bounding box center [71, 156] width 47 height 12
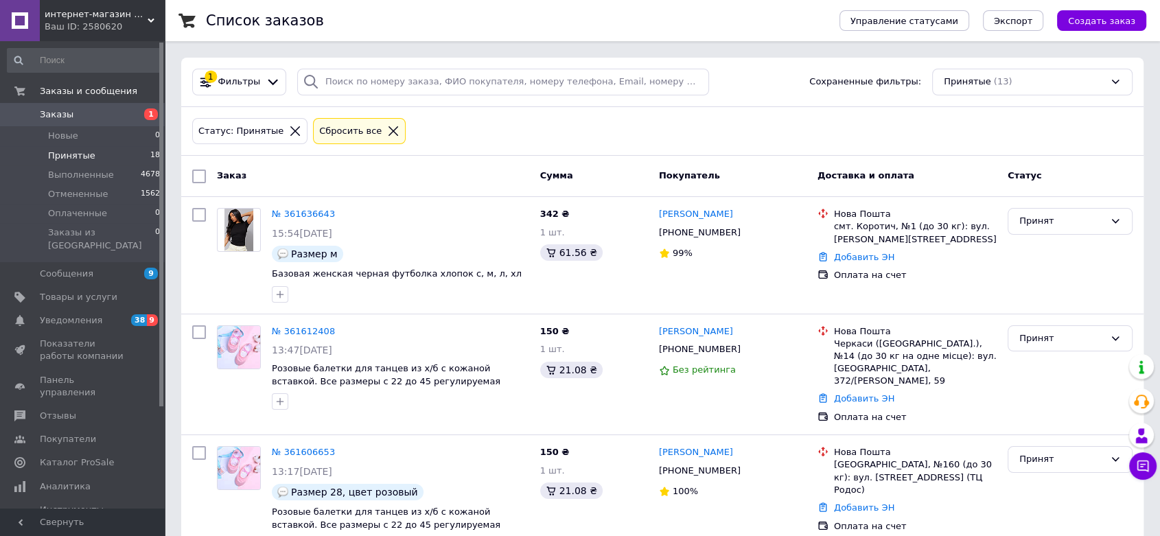
click at [387, 130] on icon at bounding box center [393, 131] width 12 height 12
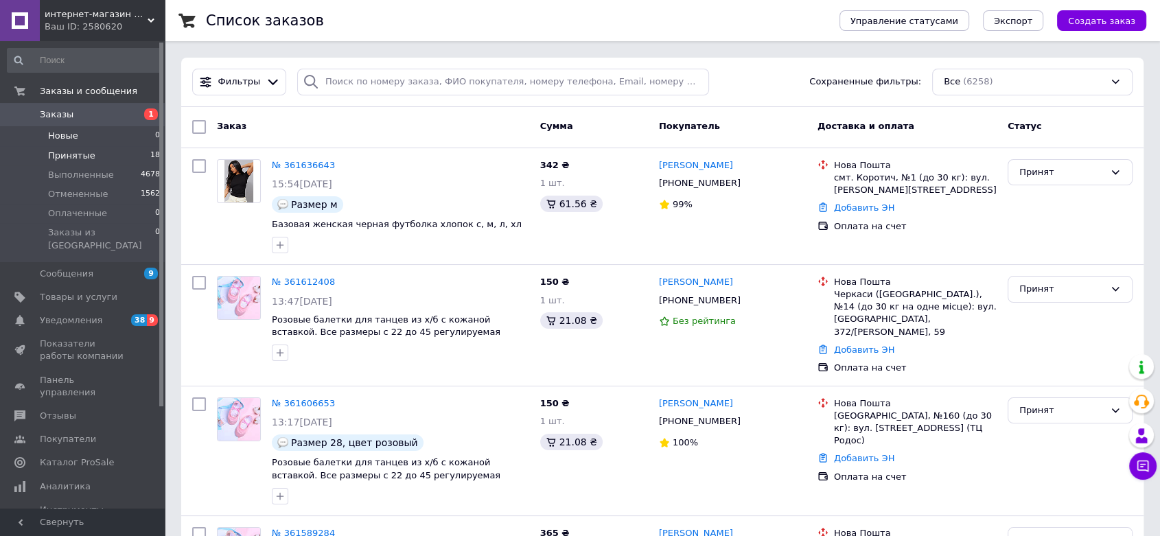
click at [58, 135] on span "Новые" at bounding box center [63, 136] width 30 height 12
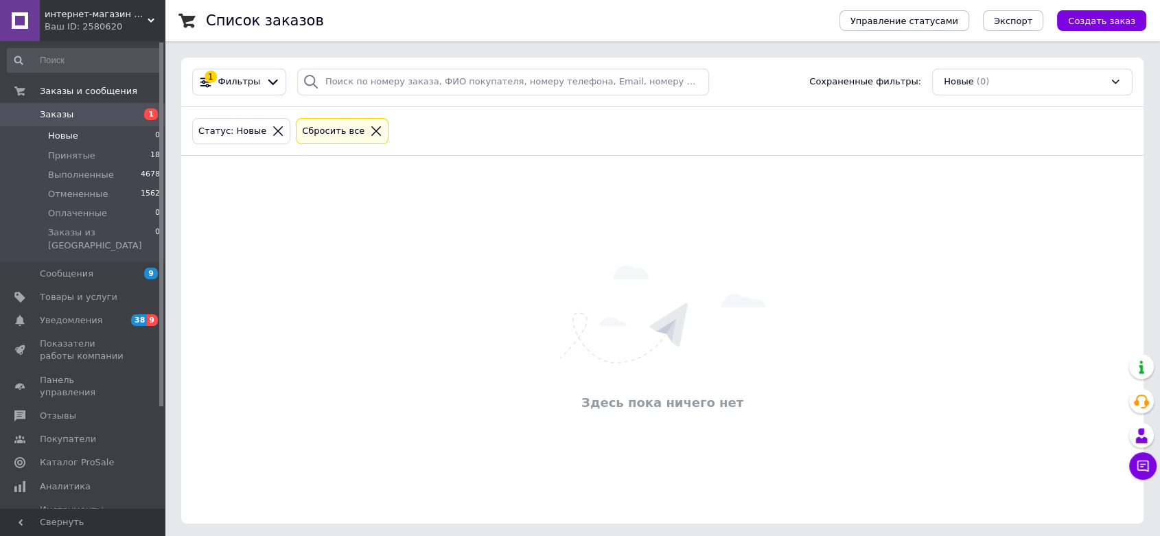
click at [371, 132] on icon at bounding box center [376, 131] width 10 height 10
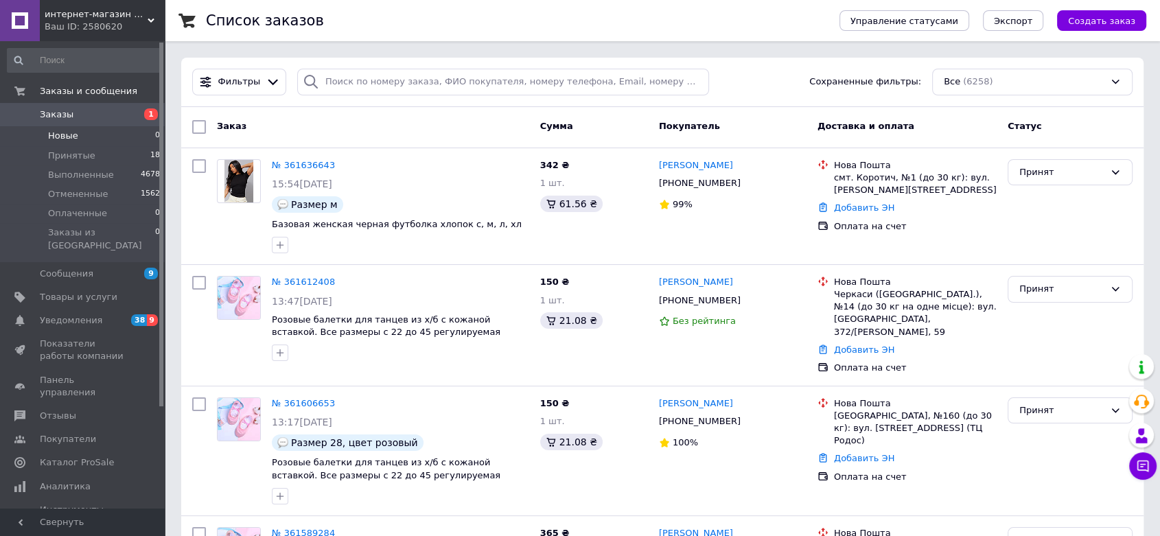
click at [71, 136] on span "Новые" at bounding box center [63, 136] width 30 height 12
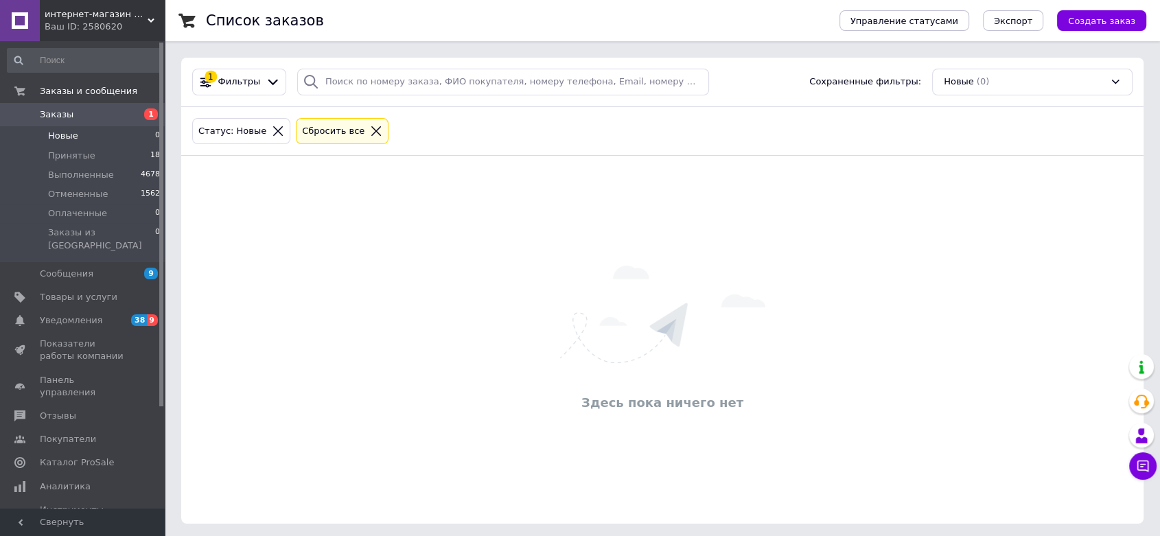
click at [370, 130] on icon at bounding box center [376, 131] width 12 height 12
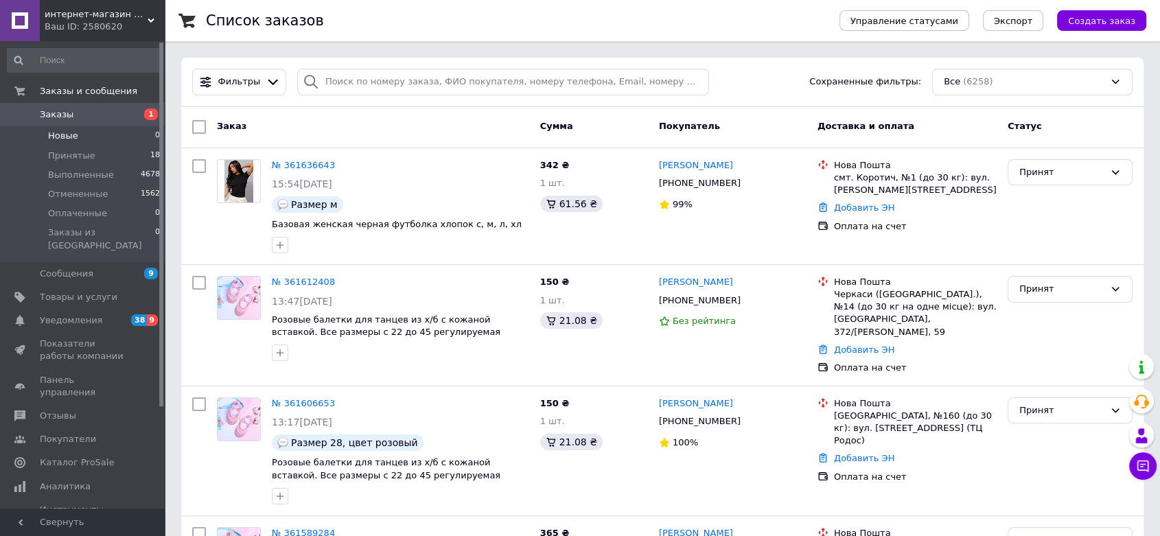
click at [77, 138] on li "Новые 0" at bounding box center [84, 135] width 168 height 19
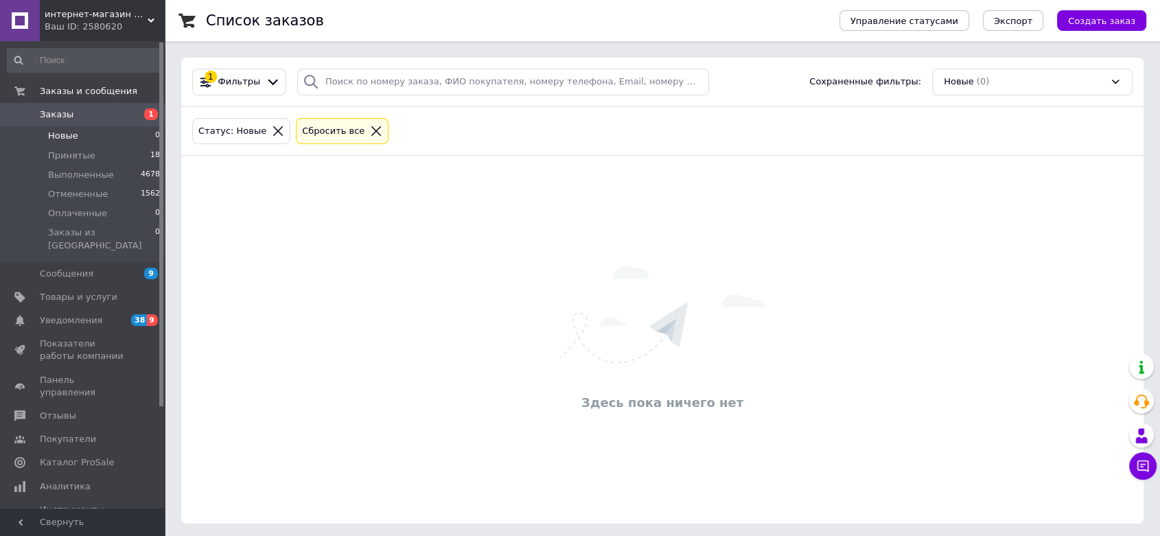
click at [62, 144] on li "Новые 0" at bounding box center [84, 135] width 168 height 19
click at [74, 150] on span "Принятые" at bounding box center [71, 156] width 47 height 12
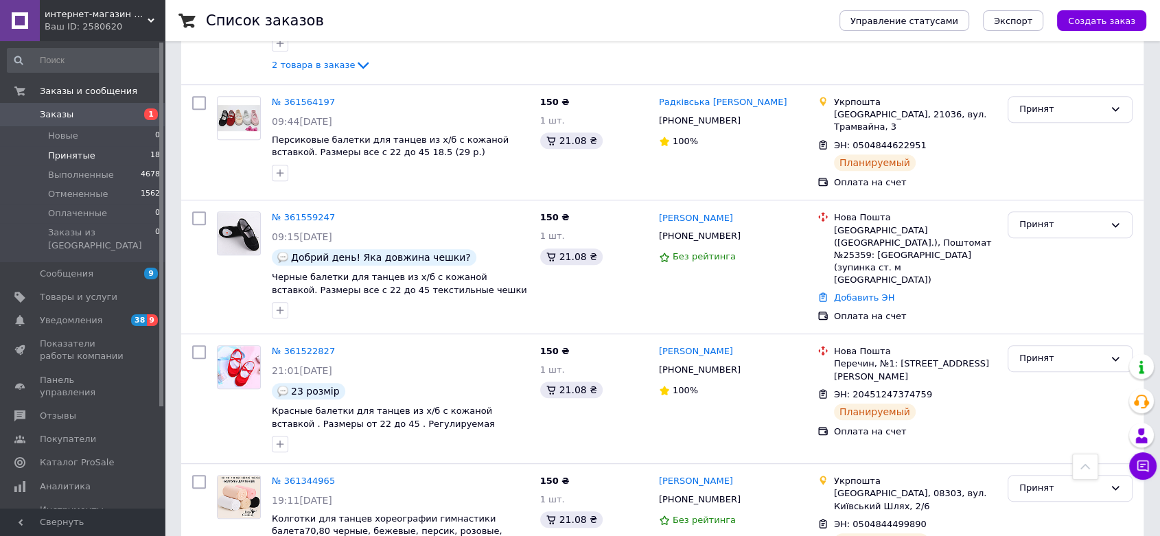
scroll to position [616, 0]
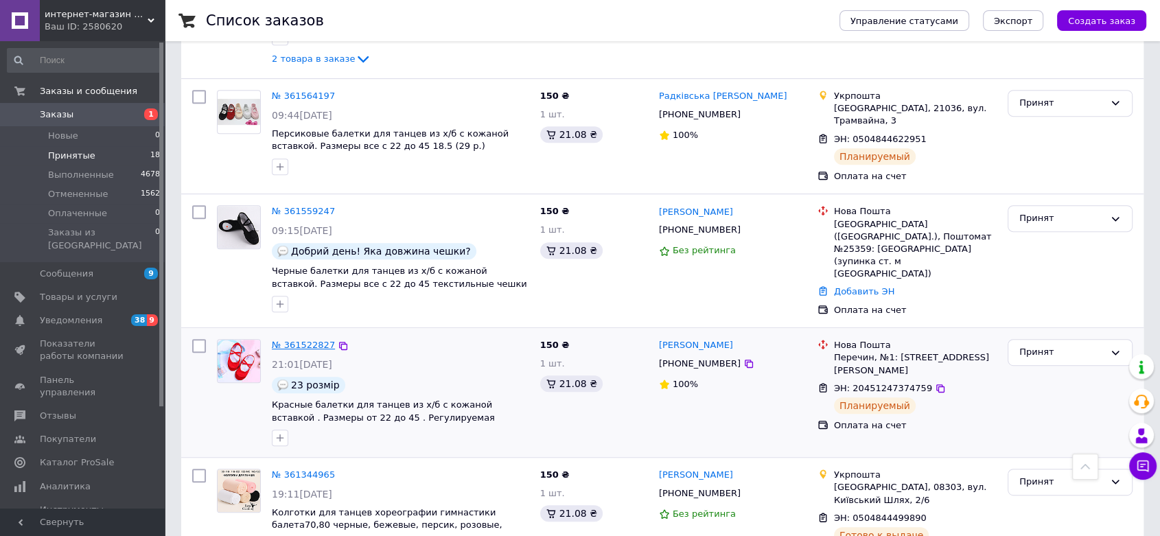
click at [306, 340] on link "№ 361522827" at bounding box center [303, 345] width 63 height 10
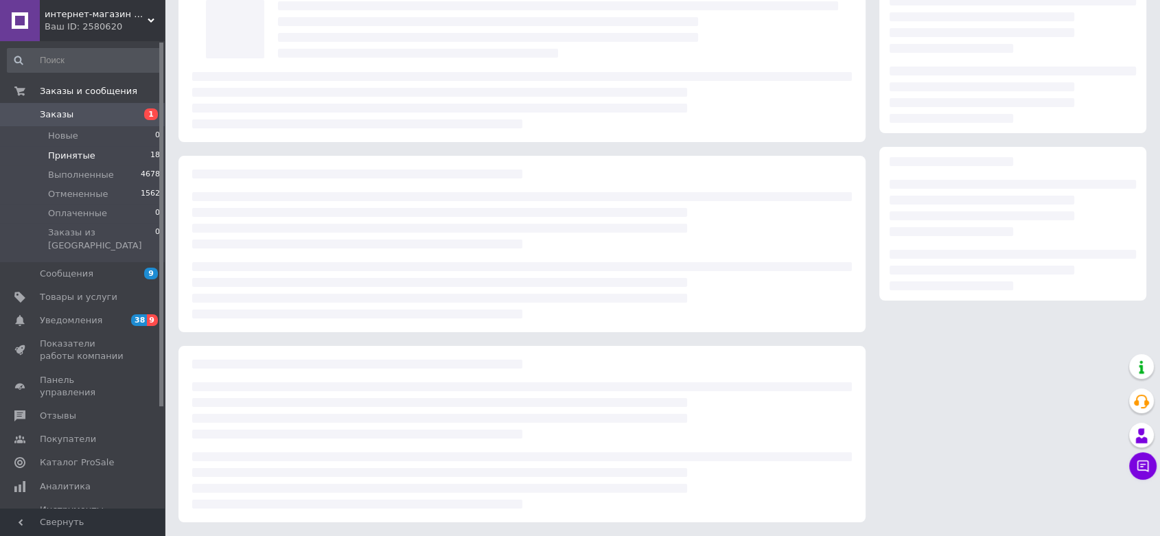
scroll to position [91, 0]
